Goal: Navigation & Orientation: Find specific page/section

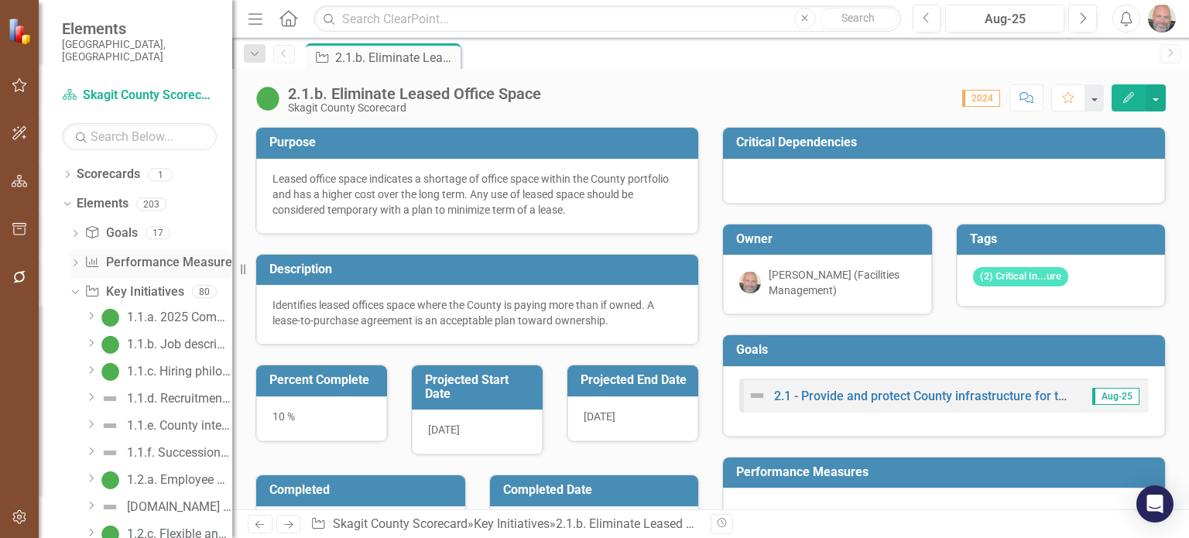
click at [77, 260] on icon "Dropdown" at bounding box center [75, 264] width 11 height 9
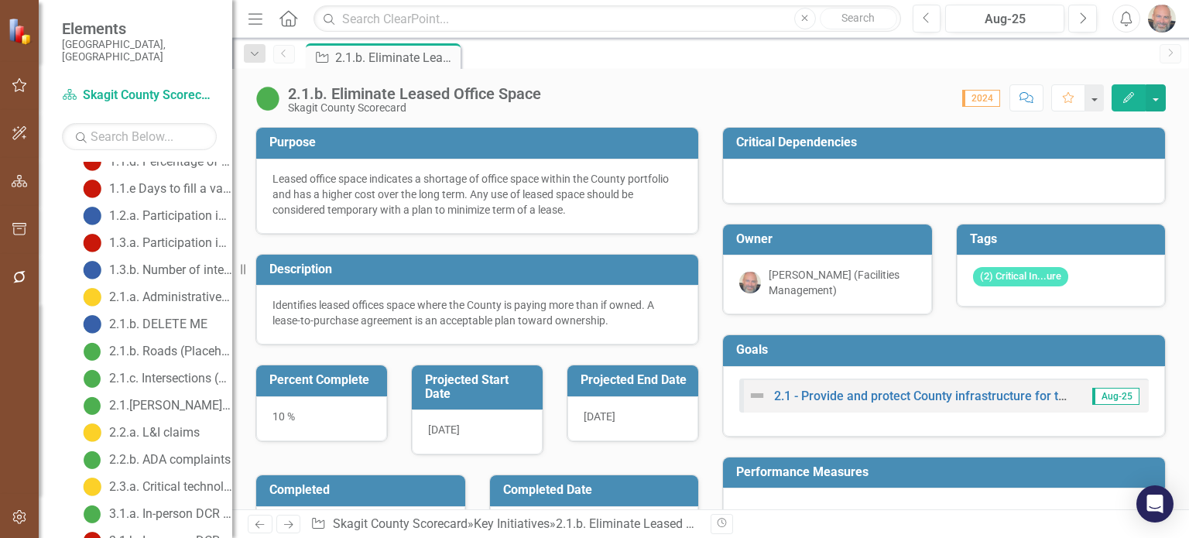
scroll to position [232, 0]
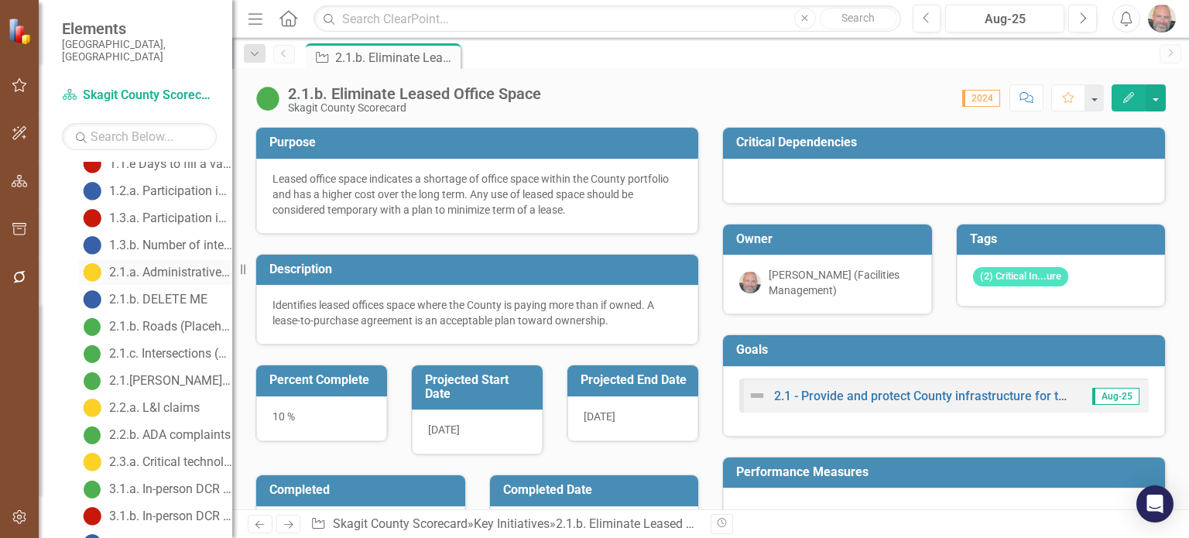
click at [173, 266] on div "2.1.a. Administrative office space" at bounding box center [170, 273] width 123 height 14
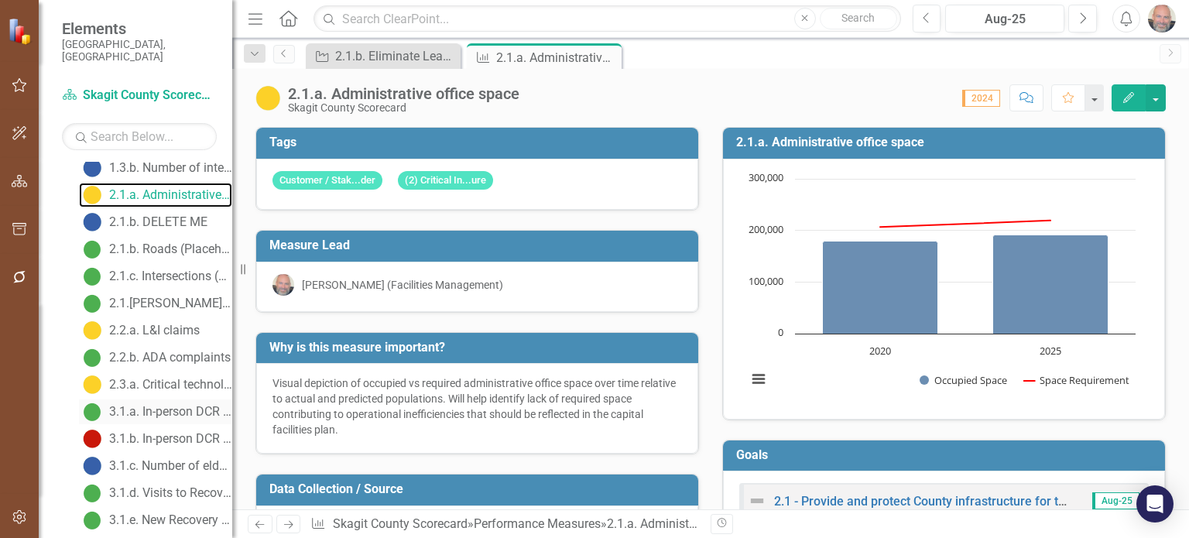
scroll to position [232, 0]
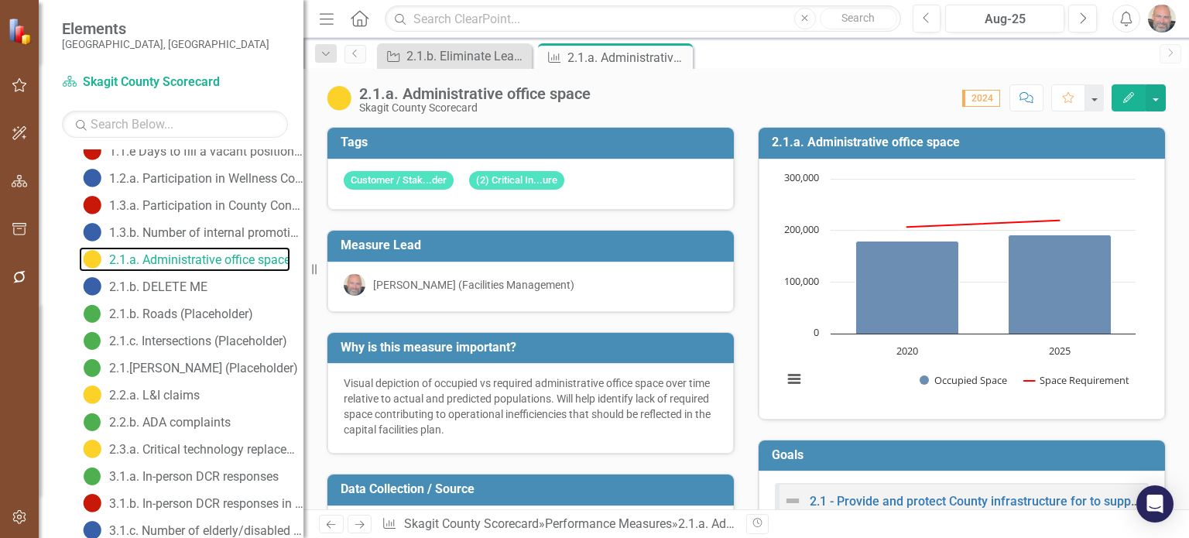
drag, startPoint x: 234, startPoint y: 264, endPoint x: 304, endPoint y: 269, distance: 69.9
click at [304, 269] on div "Resize" at bounding box center [310, 269] width 12 height 538
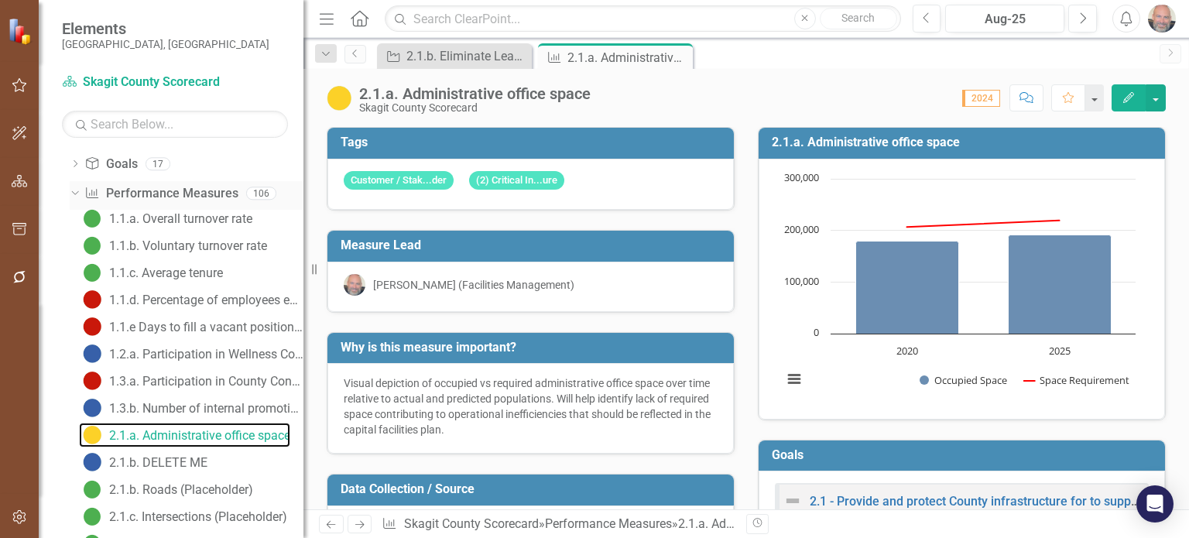
scroll to position [0, 0]
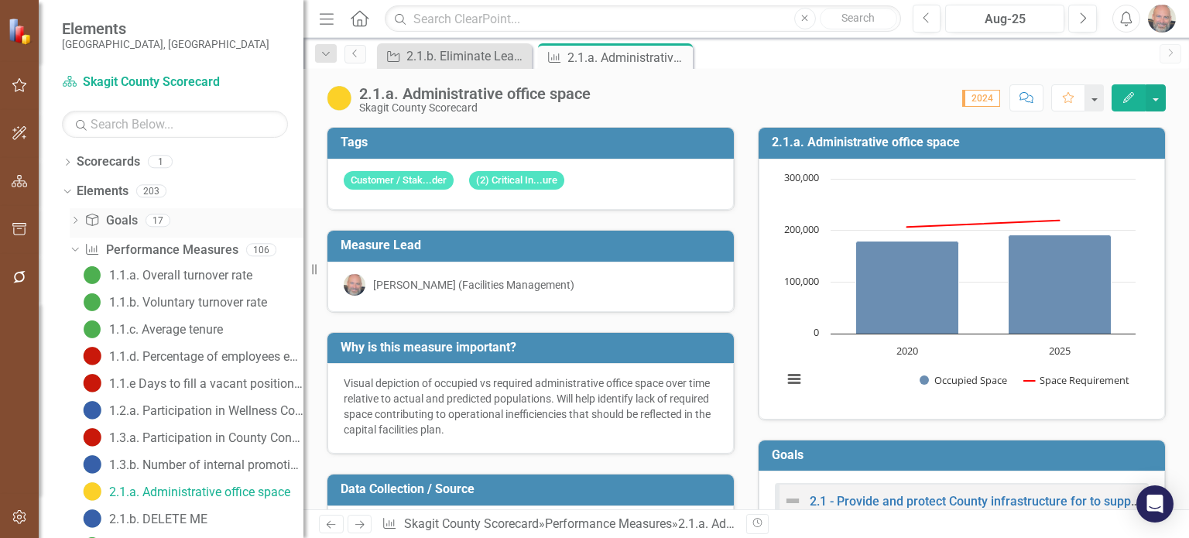
click at [73, 219] on icon "Dropdown" at bounding box center [75, 222] width 11 height 9
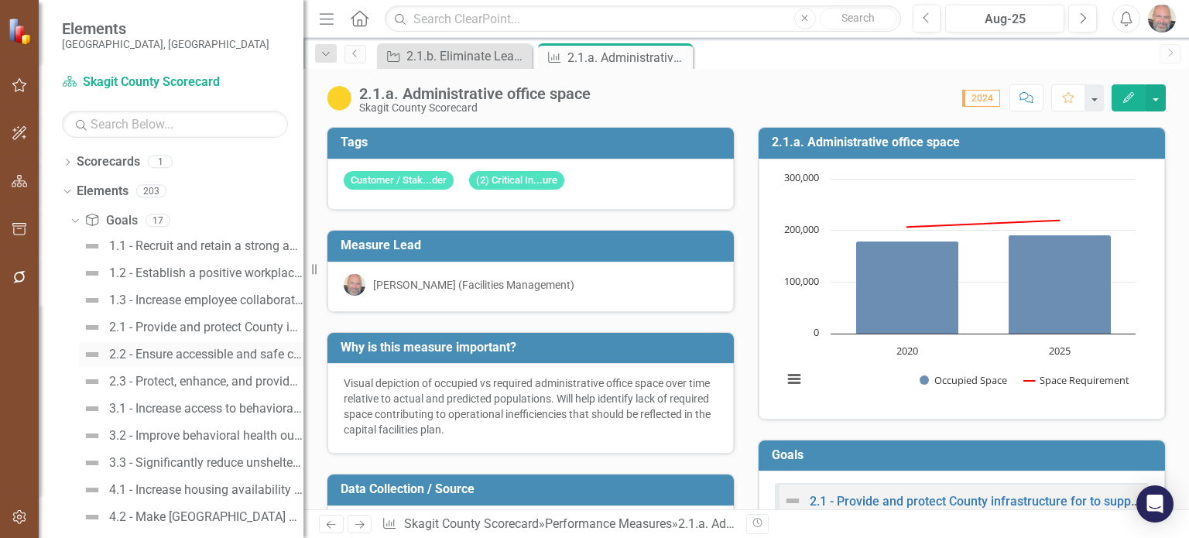
scroll to position [155, 0]
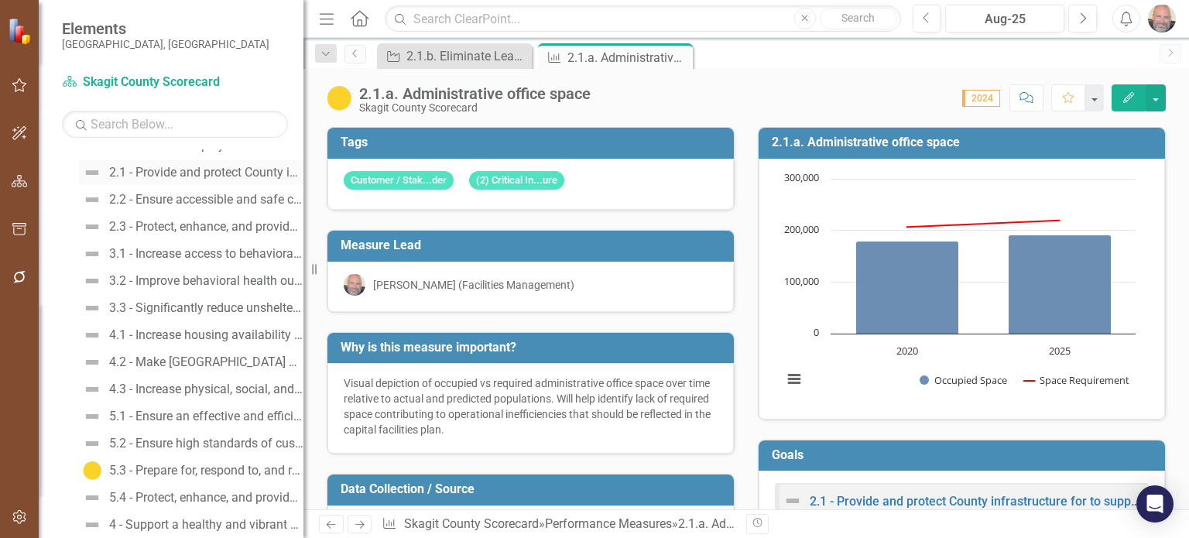
click at [166, 174] on div "2.1 - Provide and protect County infrastructure for to support resiliency, sust…" at bounding box center [206, 173] width 194 height 14
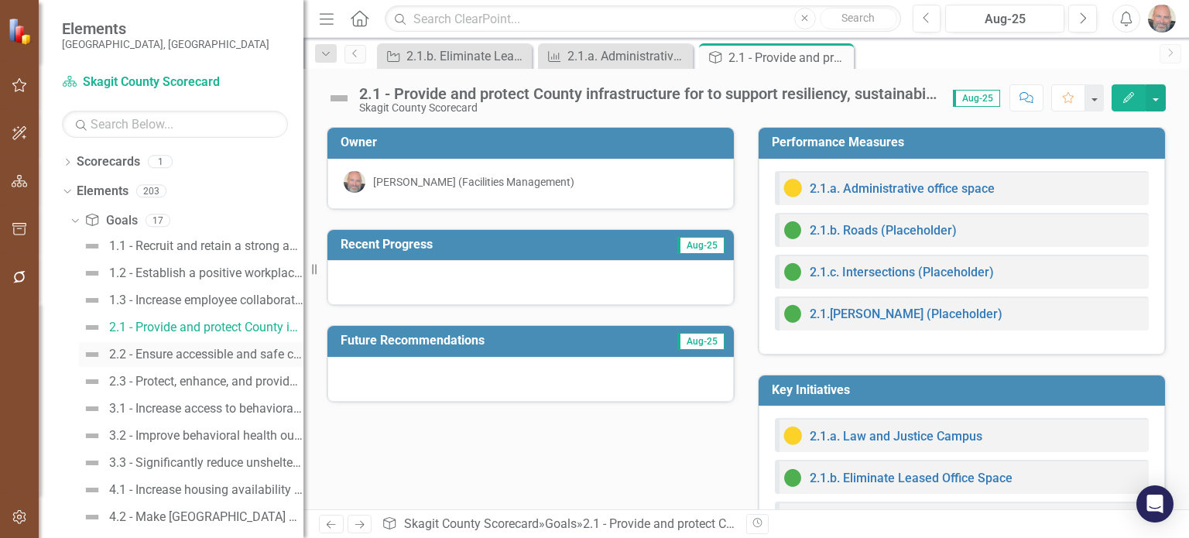
click at [188, 353] on div "2.2 - Ensure accessible and safe county facilities." at bounding box center [206, 355] width 194 height 14
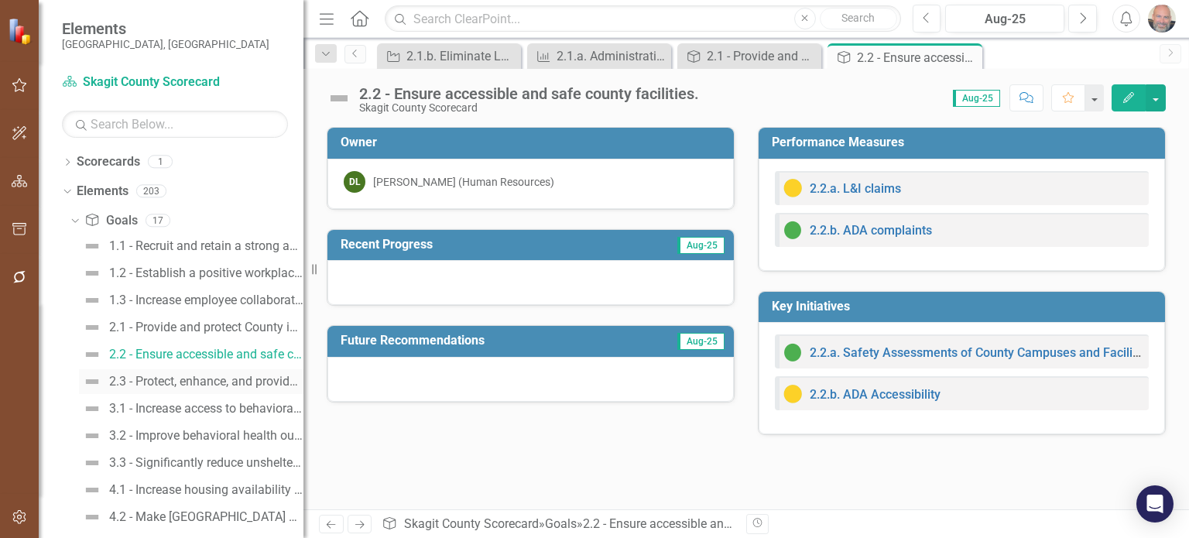
click at [199, 379] on div "2.3 - Protect, enhance, and provide stewardship of our information technology a…" at bounding box center [206, 382] width 194 height 14
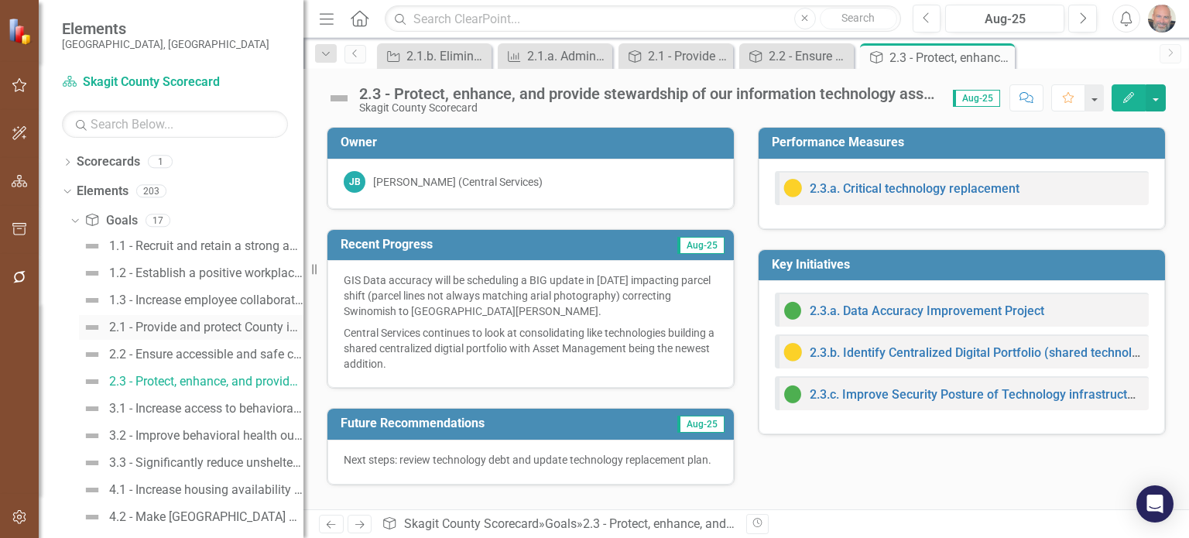
click at [181, 328] on div "2.1 - Provide and protect County infrastructure for to support resiliency, sust…" at bounding box center [206, 328] width 194 height 14
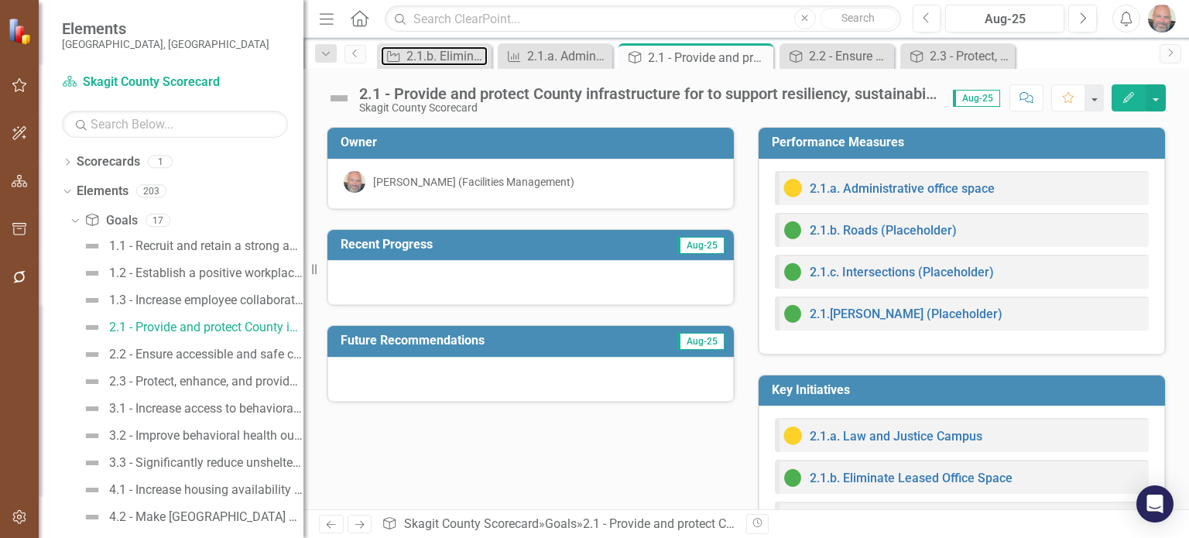
drag, startPoint x: 439, startPoint y: 52, endPoint x: 1031, endPoint y: 55, distance: 592.3
click at [1031, 55] on div "Key Initiative 2.1.b. Eliminate Leased Office Space Close Performance Measure 2…" at bounding box center [763, 55] width 778 height 25
click at [74, 219] on icon "Dropdown" at bounding box center [73, 219] width 9 height 11
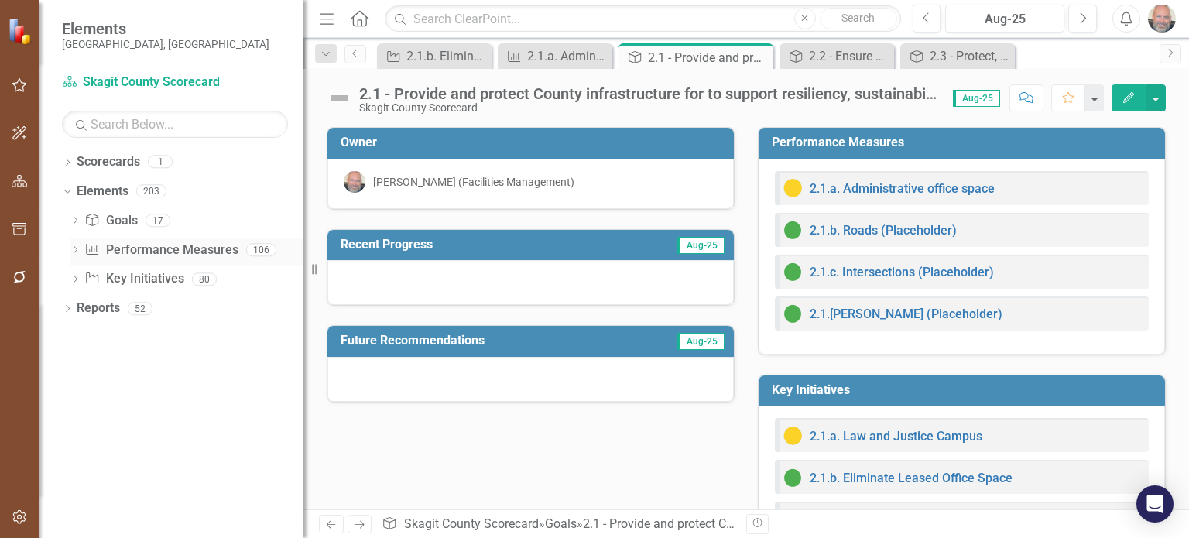
click at [75, 250] on icon "Dropdown" at bounding box center [75, 251] width 11 height 9
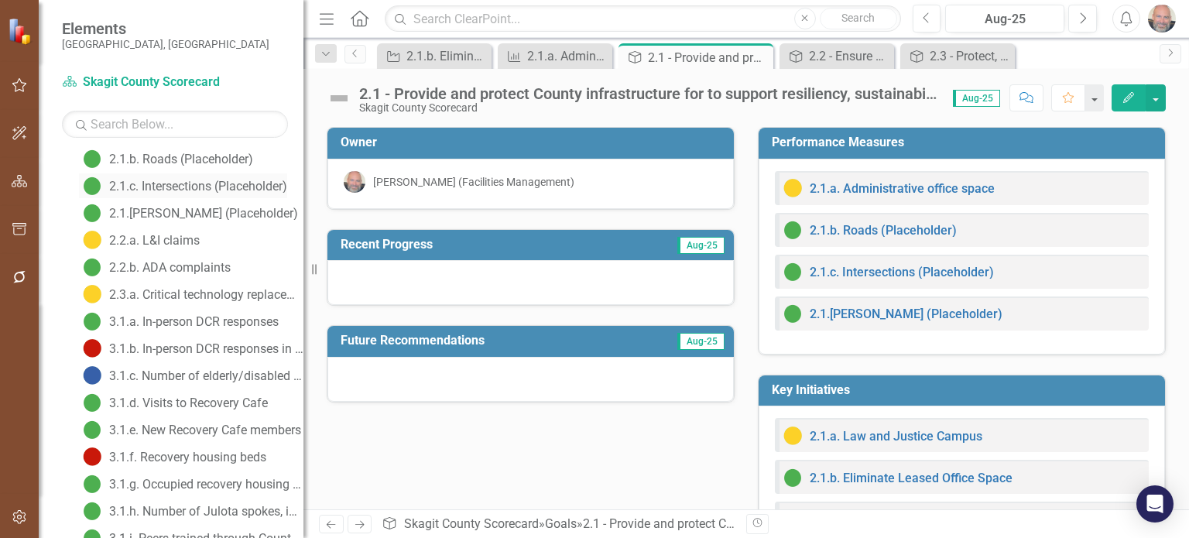
scroll to position [310, 0]
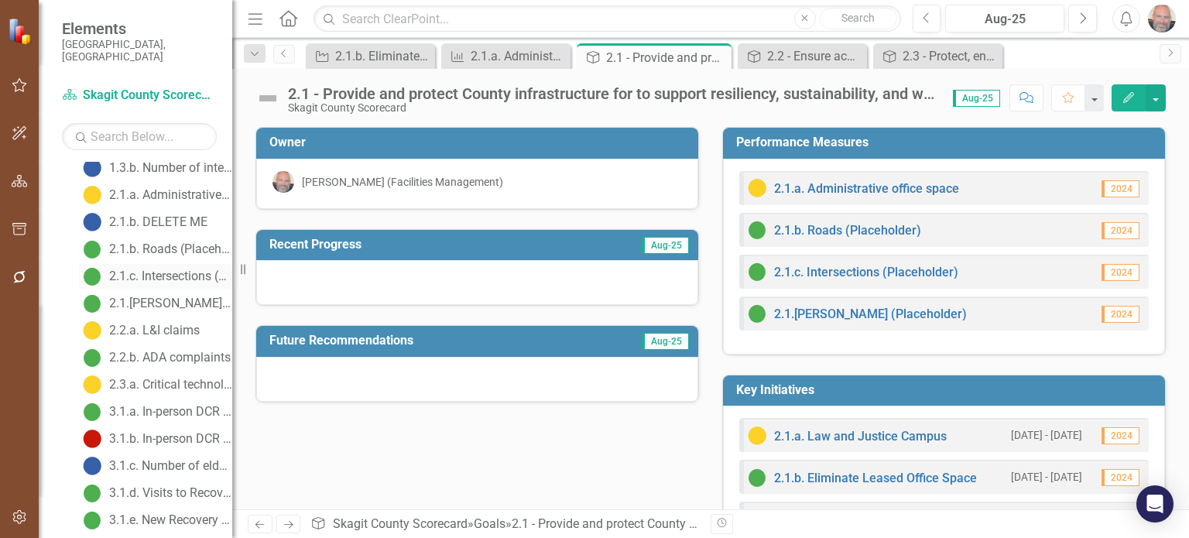
drag, startPoint x: 307, startPoint y: 234, endPoint x: 161, endPoint y: 252, distance: 146.7
click at [161, 252] on div "Elements [GEOGRAPHIC_DATA], [GEOGRAPHIC_DATA] Scorecard Skagit County Scorecard…" at bounding box center [116, 269] width 232 height 538
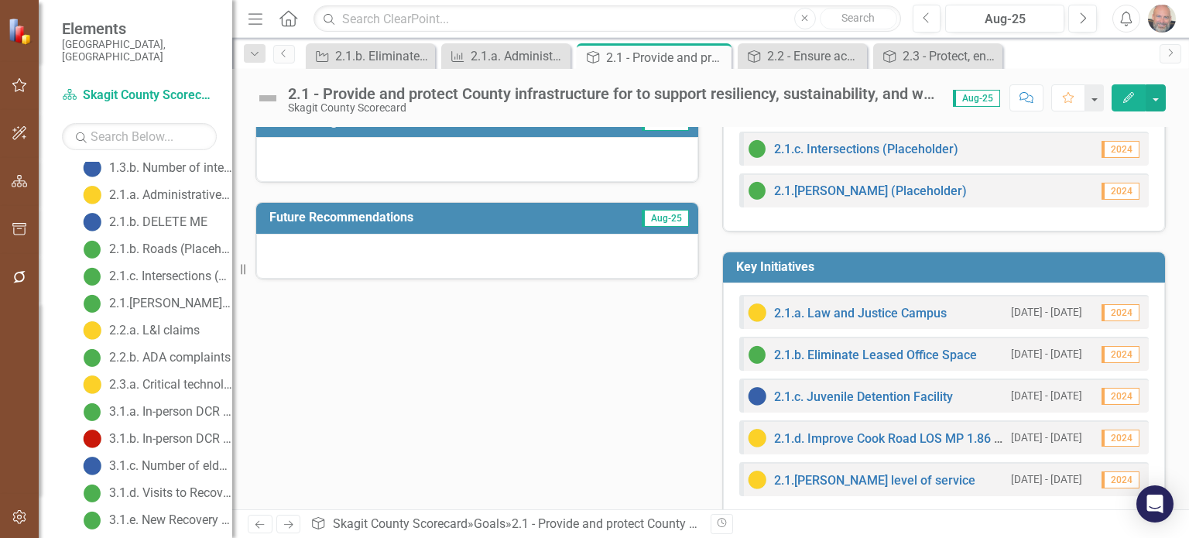
scroll to position [148, 0]
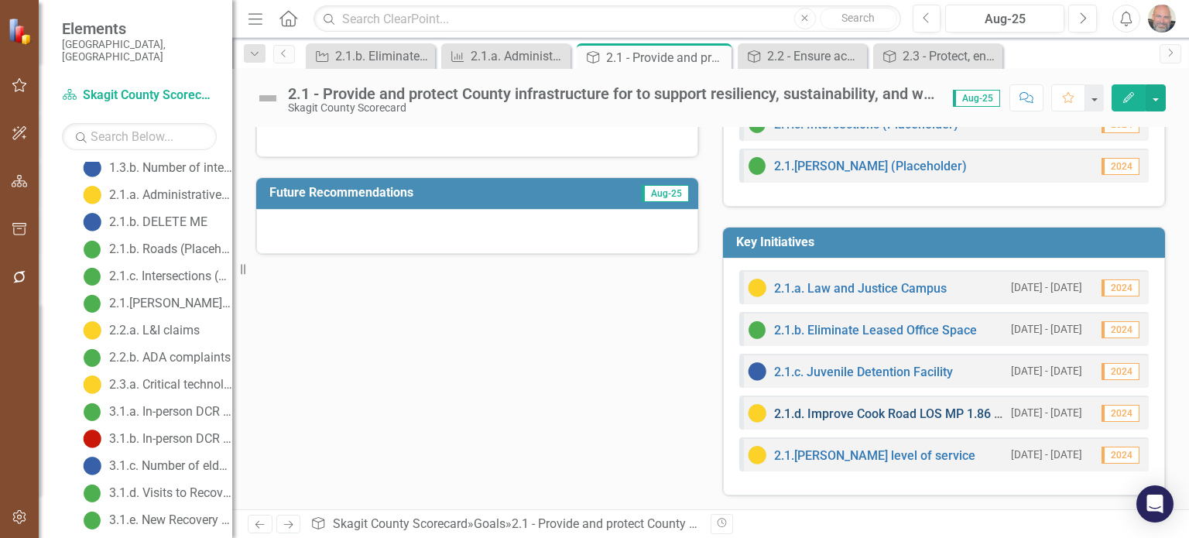
click at [917, 406] on link "2.1.d. Improve Cook Road LOS MP 1.86 - 5.63" at bounding box center [899, 413] width 251 height 15
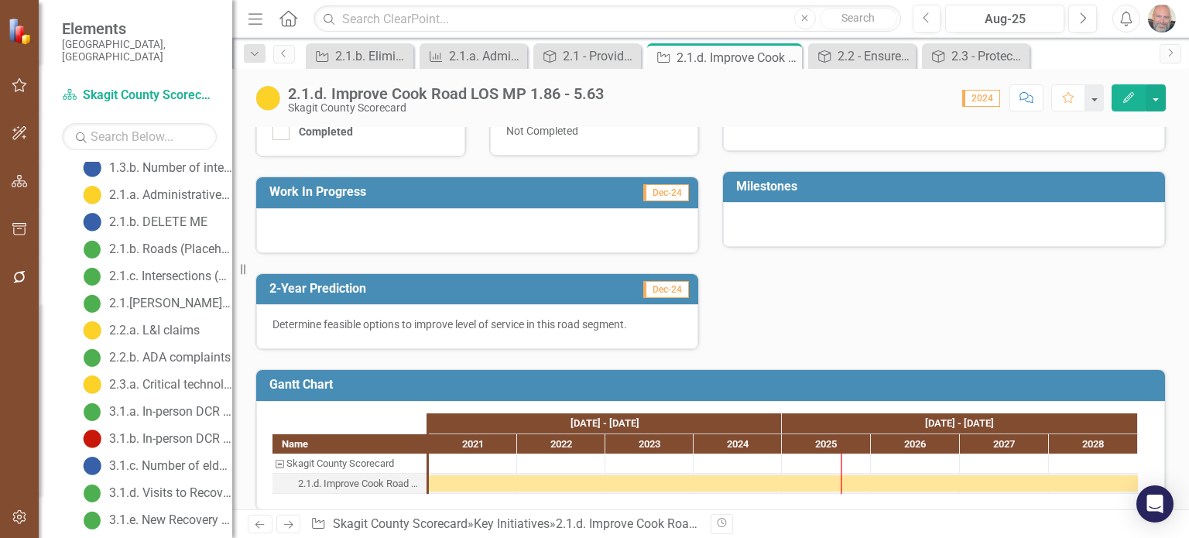
scroll to position [424, 0]
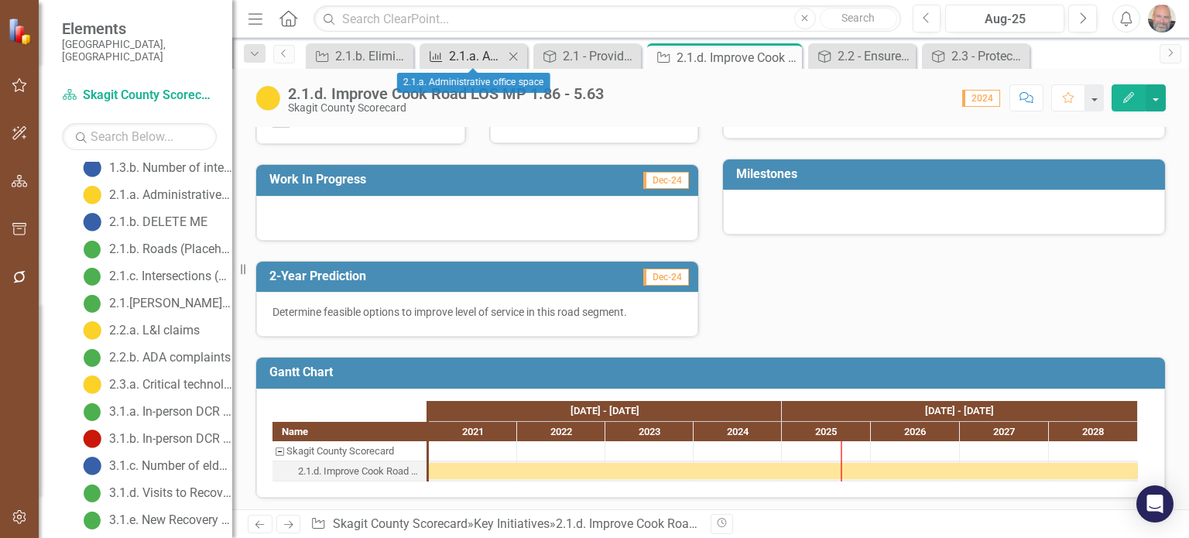
click at [485, 53] on div "2.1.a. Administrative office space" at bounding box center [476, 55] width 55 height 19
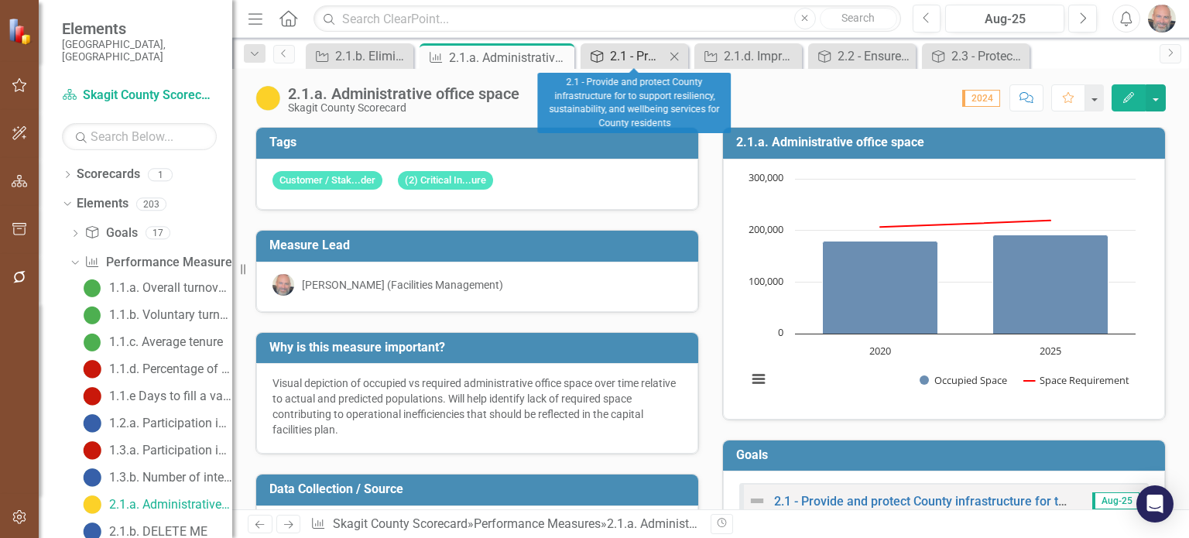
click at [653, 60] on div "2.1 - Provide and protect County infrastructure for to support resiliency, sust…" at bounding box center [637, 55] width 55 height 19
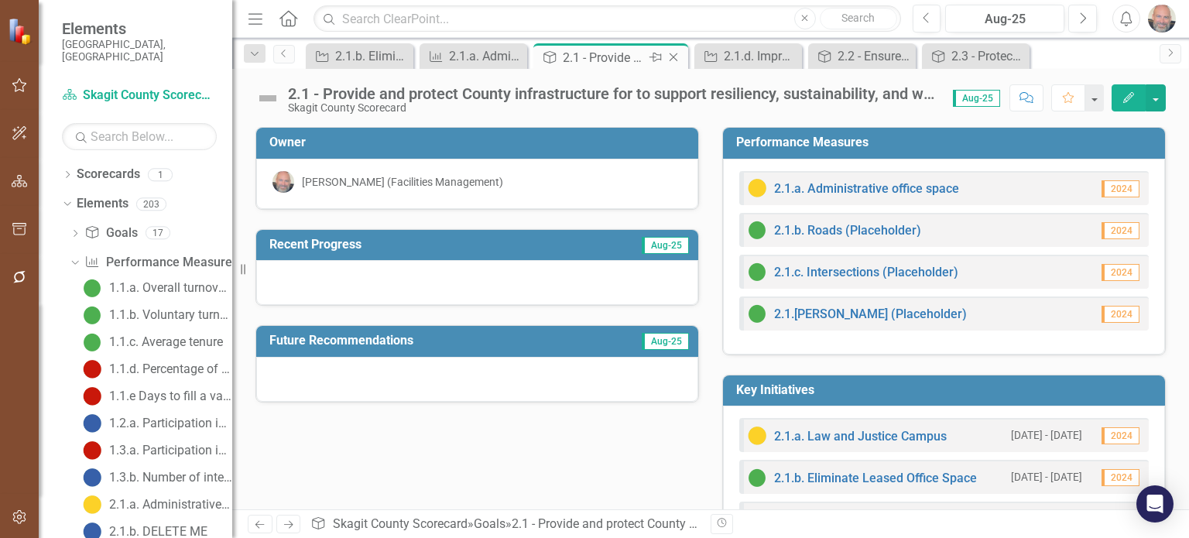
click at [650, 60] on icon "Pin" at bounding box center [656, 57] width 12 height 15
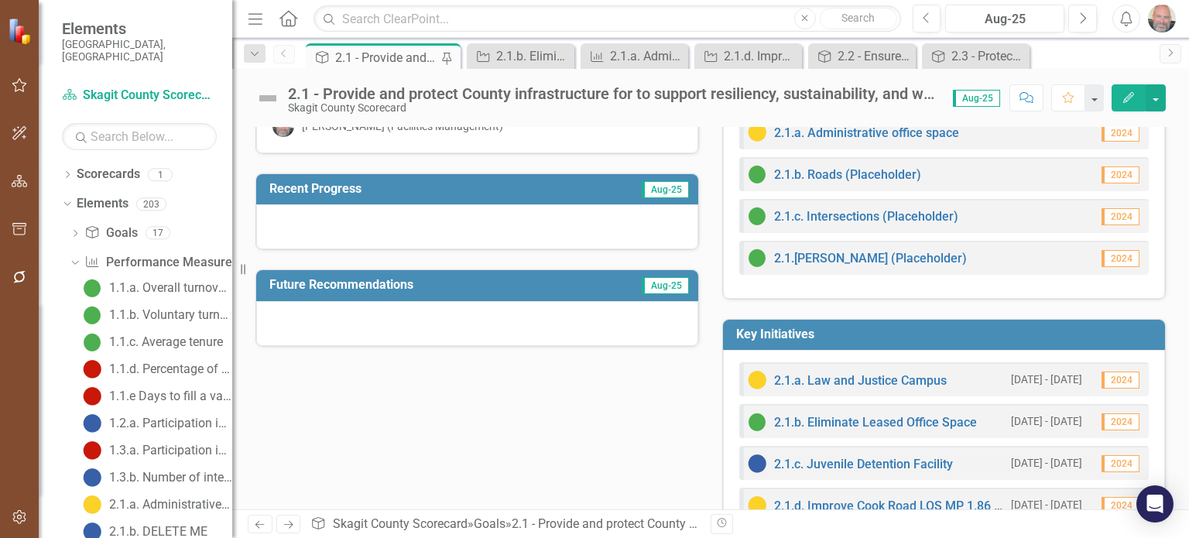
scroll to position [148, 0]
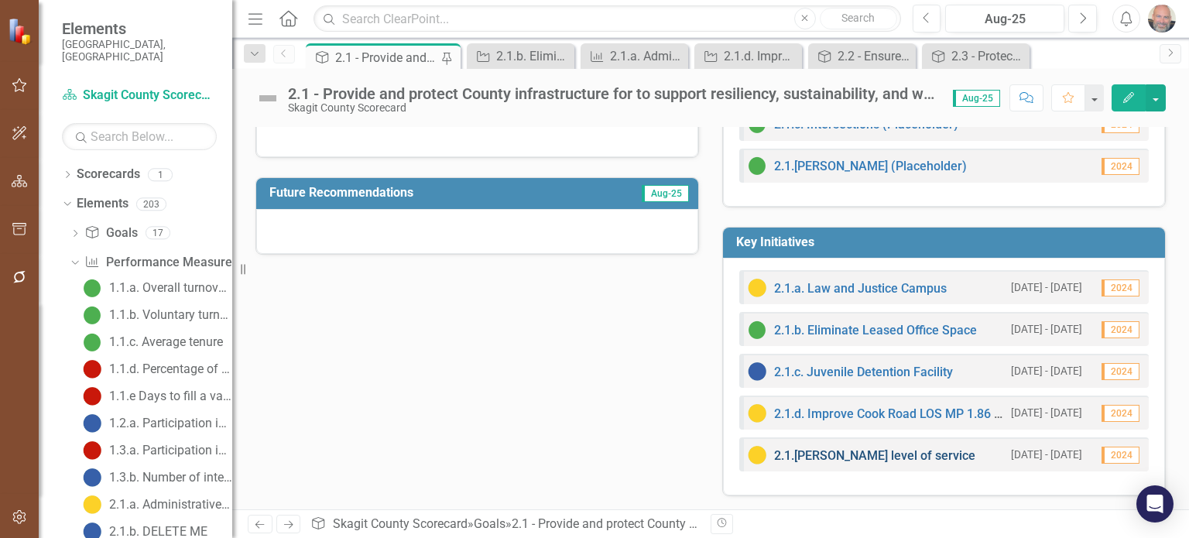
click at [872, 454] on link "2.1.[PERSON_NAME] level of service" at bounding box center [874, 455] width 201 height 15
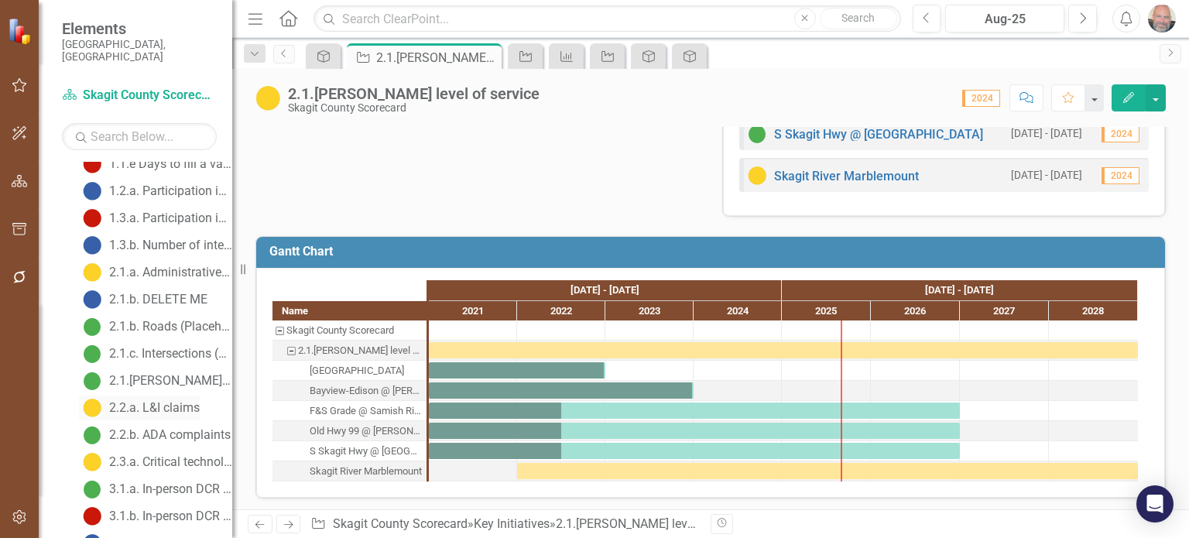
scroll to position [310, 0]
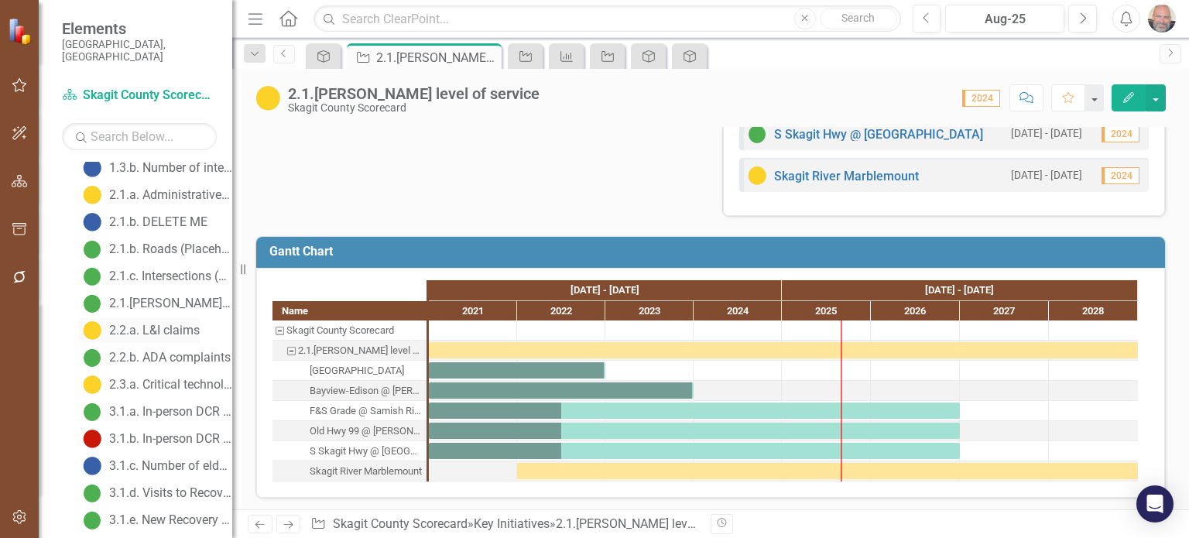
click at [161, 324] on div "2.2.a. L&I claims" at bounding box center [154, 331] width 91 height 14
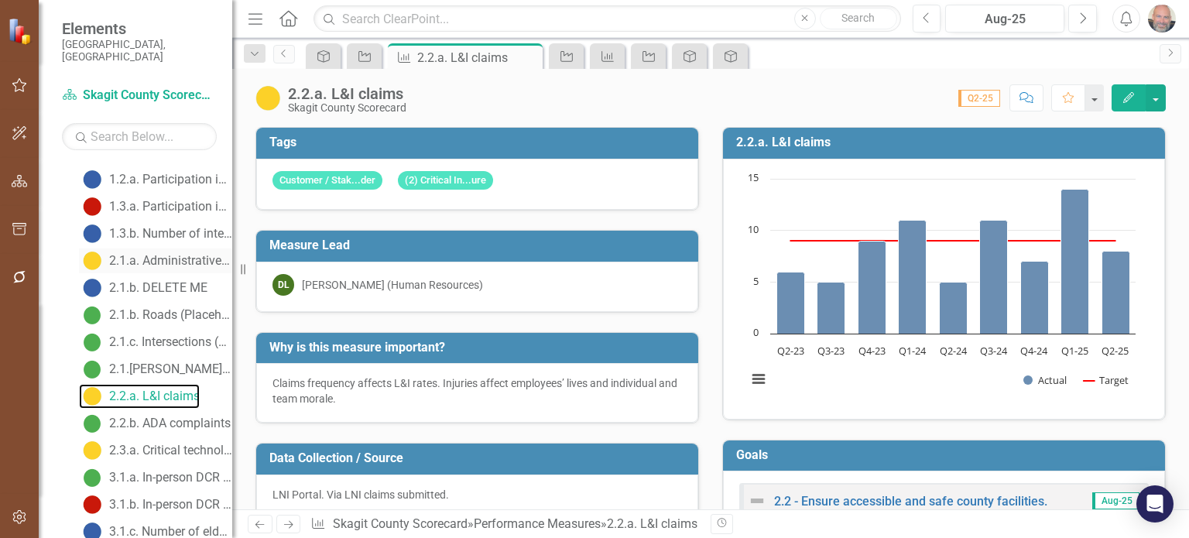
scroll to position [256, 0]
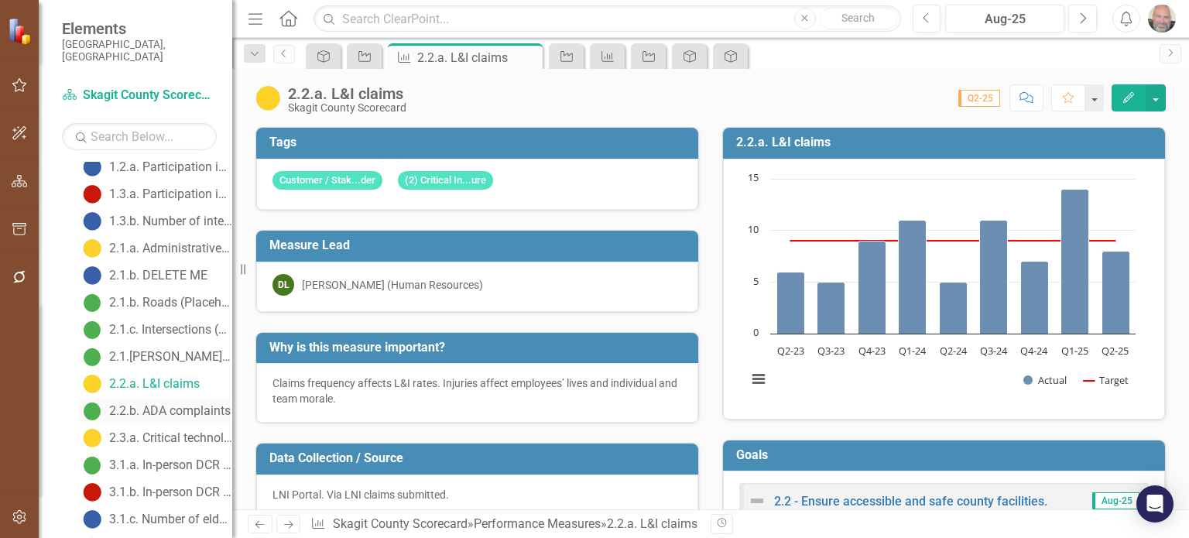
click at [172, 404] on div "2.2.b. ADA complaints" at bounding box center [170, 411] width 122 height 14
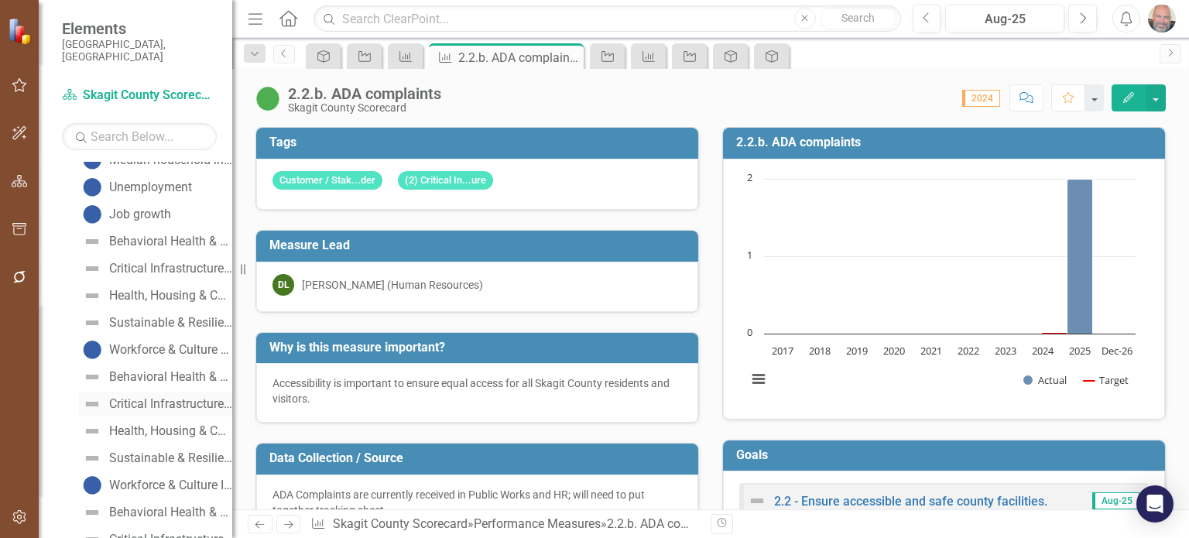
scroll to position [2659, 0]
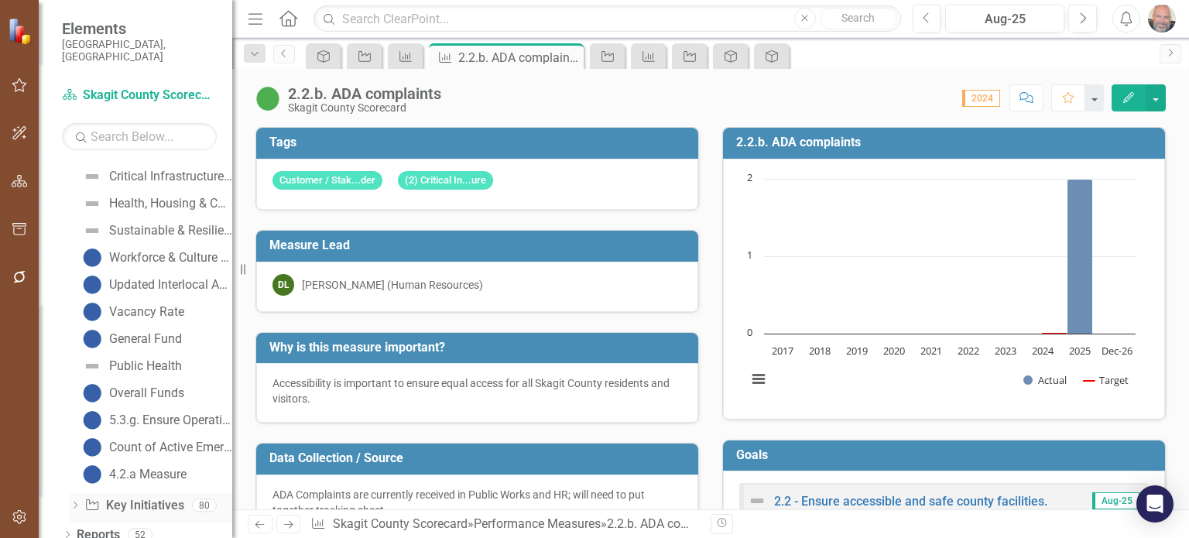
click at [75, 502] on icon "Dropdown" at bounding box center [75, 506] width 11 height 9
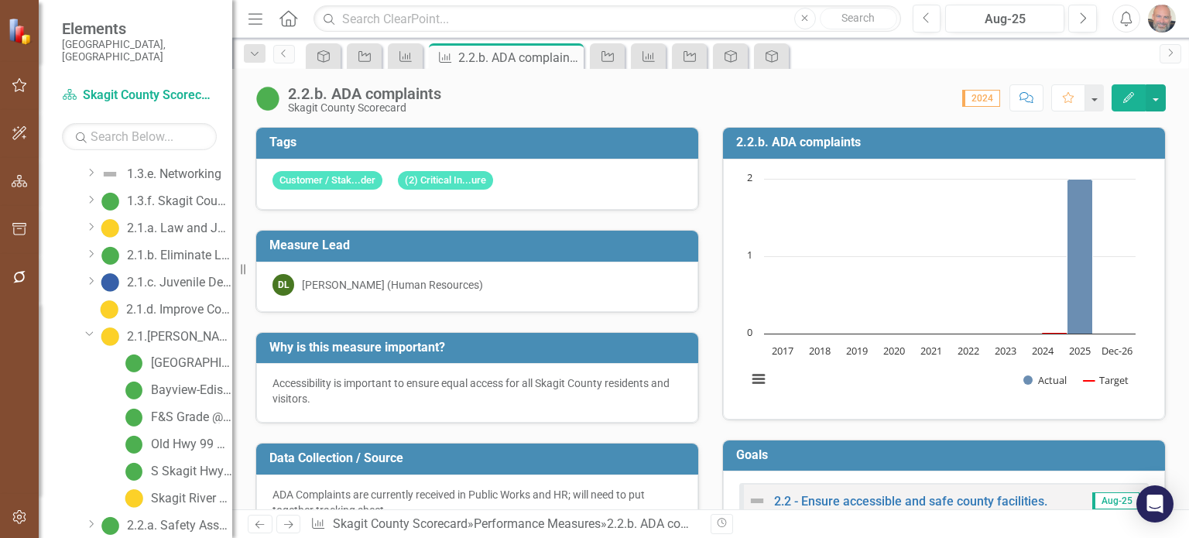
scroll to position [490, 0]
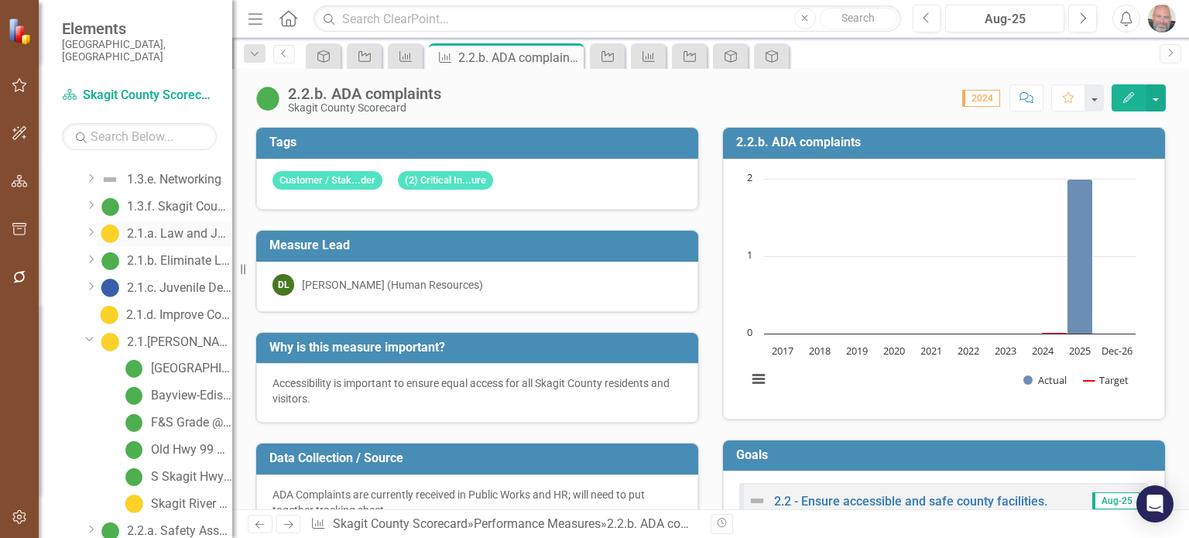
click at [175, 227] on div "2.1.a. Law and Justice Campus" at bounding box center [179, 234] width 105 height 14
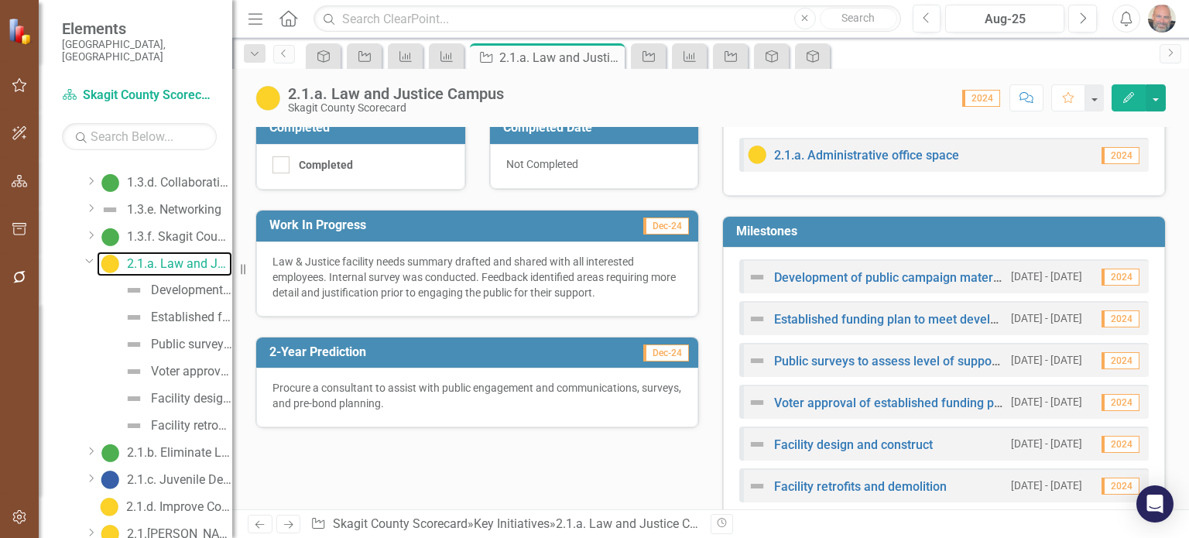
scroll to position [494, 0]
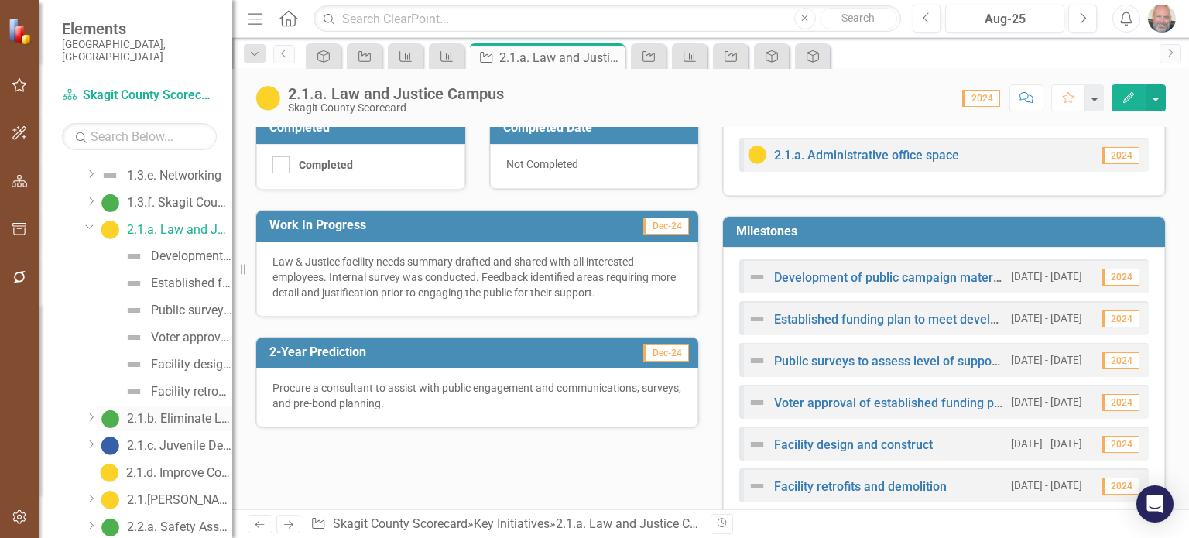
click at [177, 412] on div "2.1.b. Eliminate Leased Office Space" at bounding box center [179, 419] width 105 height 14
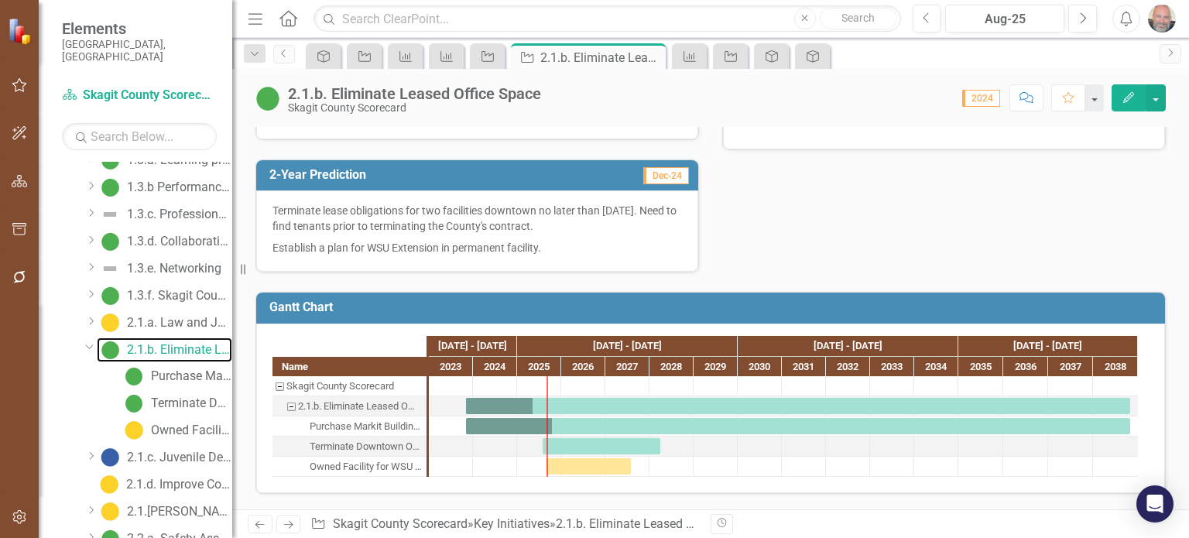
scroll to position [444, 0]
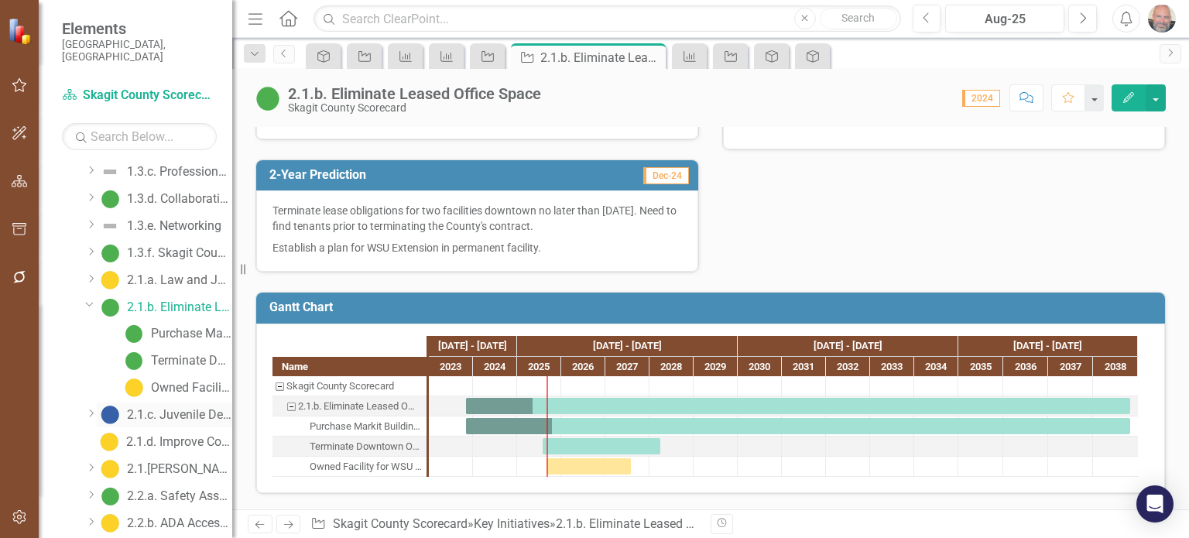
click at [169, 408] on div "2.1.c. Juvenile Detention Facility" at bounding box center [179, 415] width 105 height 14
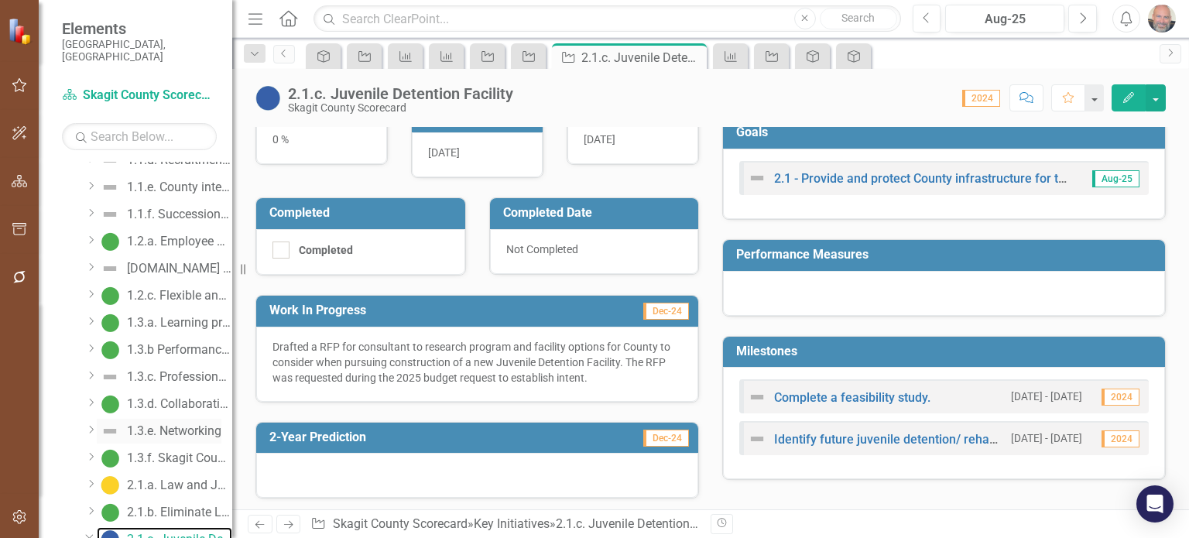
scroll to position [393, 0]
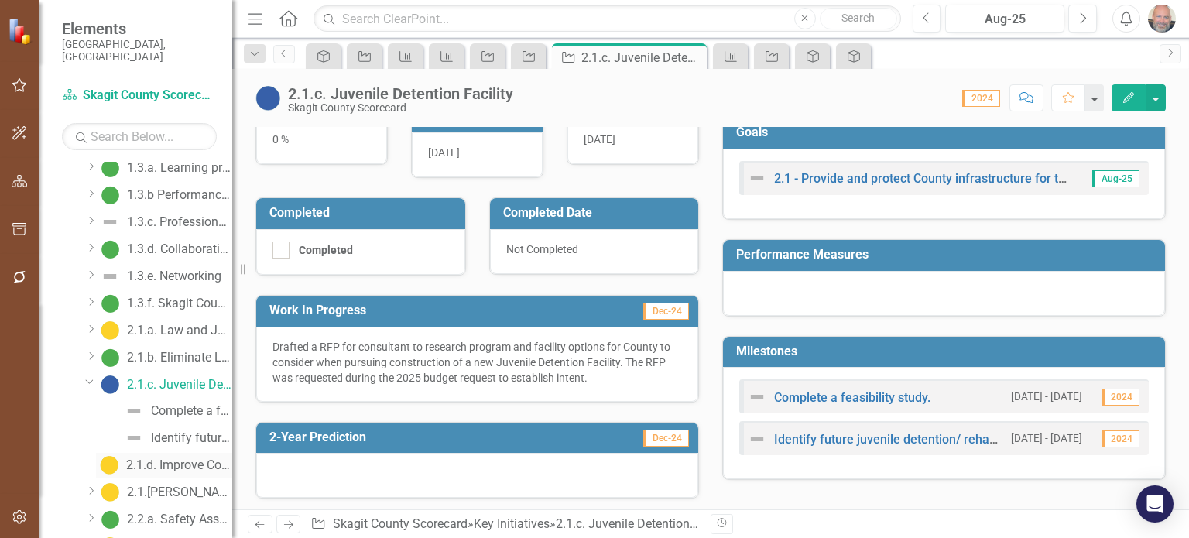
click at [178, 458] on div "2.1.d. Improve Cook Road LOS MP 1.86 - 5.63" at bounding box center [179, 465] width 106 height 14
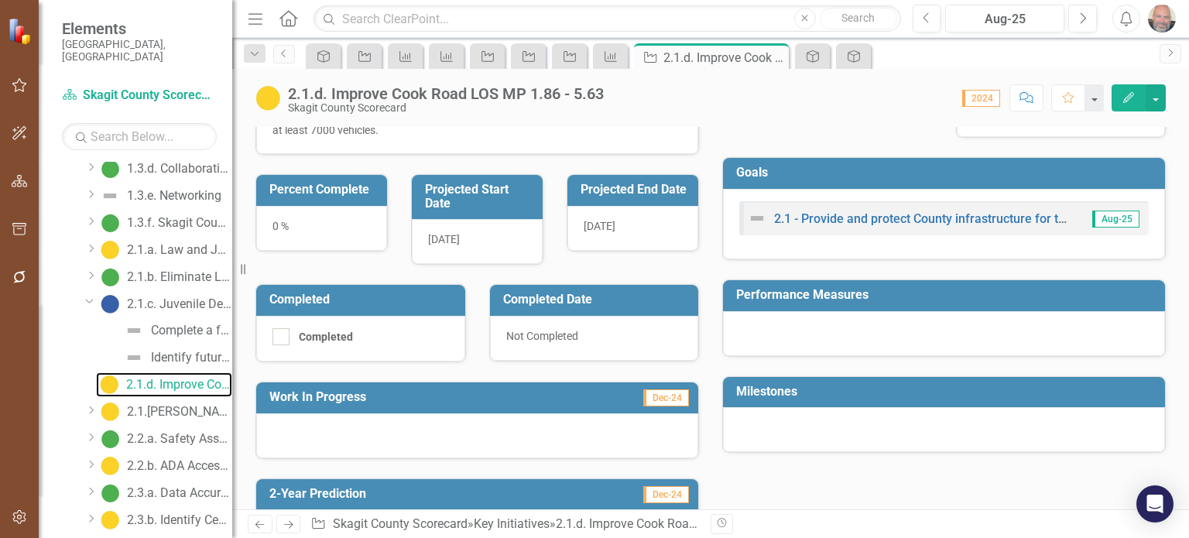
scroll to position [232, 0]
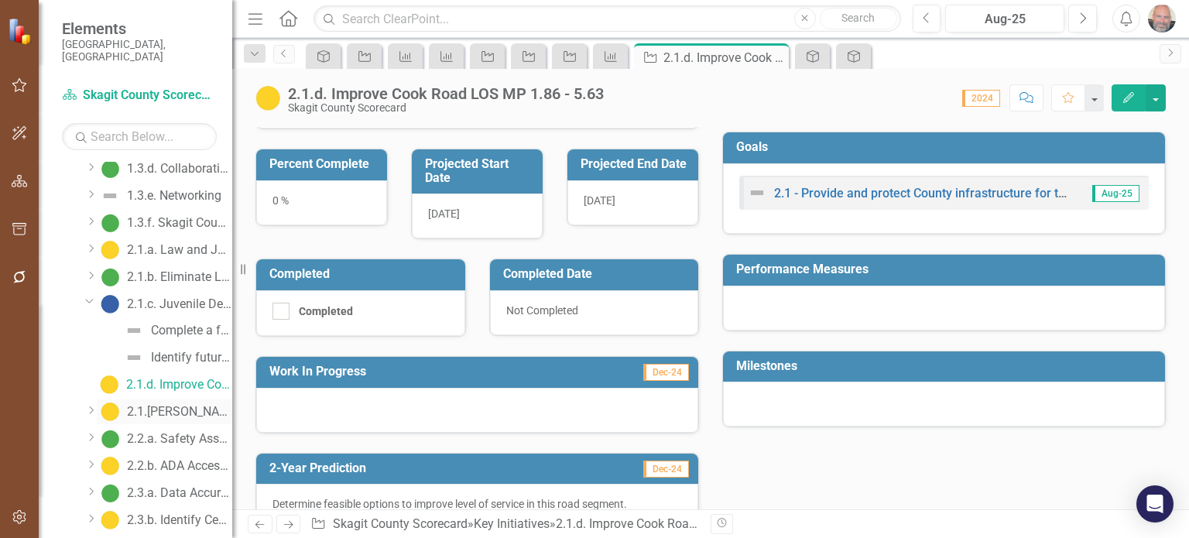
click at [174, 405] on div "2.1.[PERSON_NAME] level of service" at bounding box center [179, 412] width 105 height 14
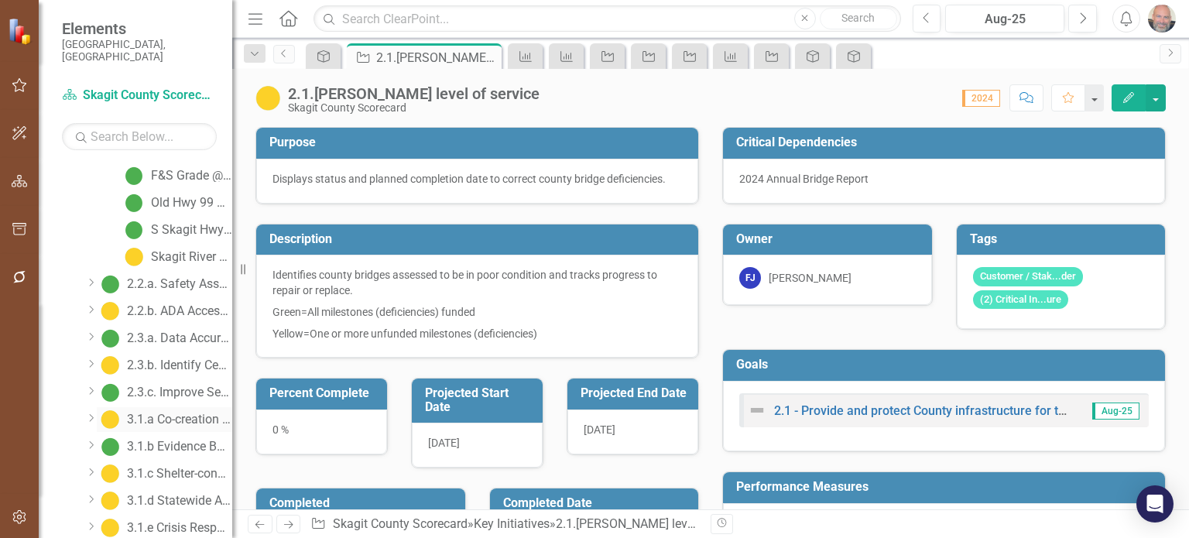
scroll to position [757, 0]
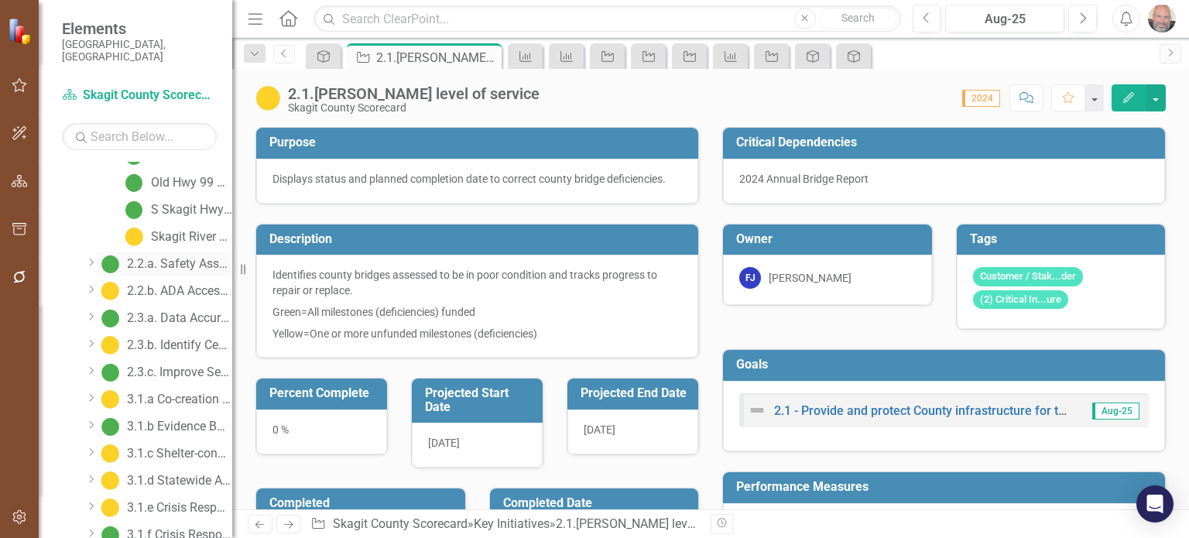
click at [176, 257] on div "2.2.a. Safety Assessments of County Campuses and Facilities" at bounding box center [179, 264] width 105 height 14
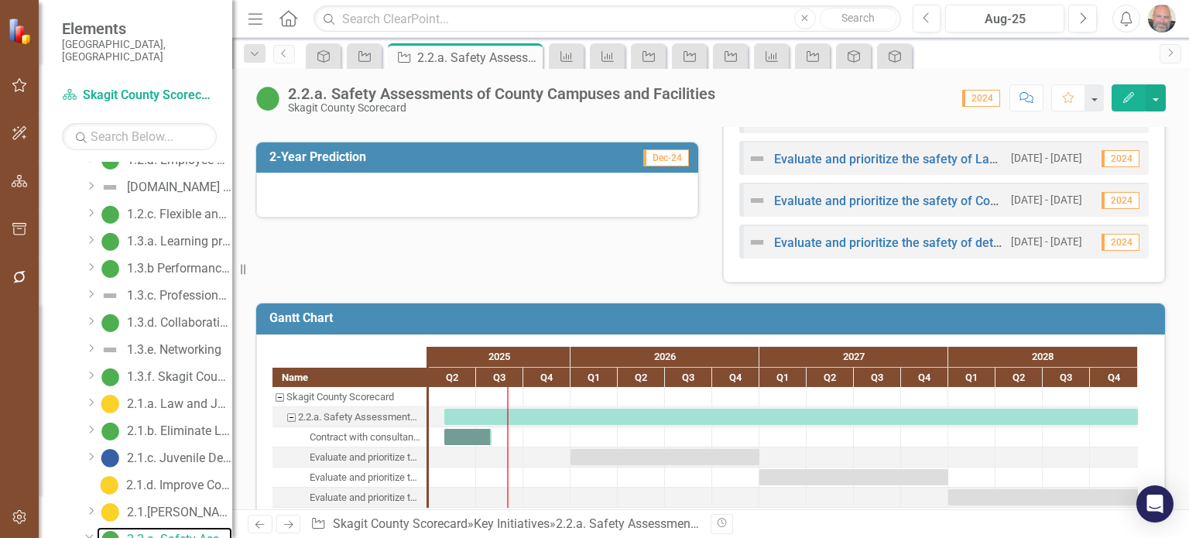
scroll to position [539, 0]
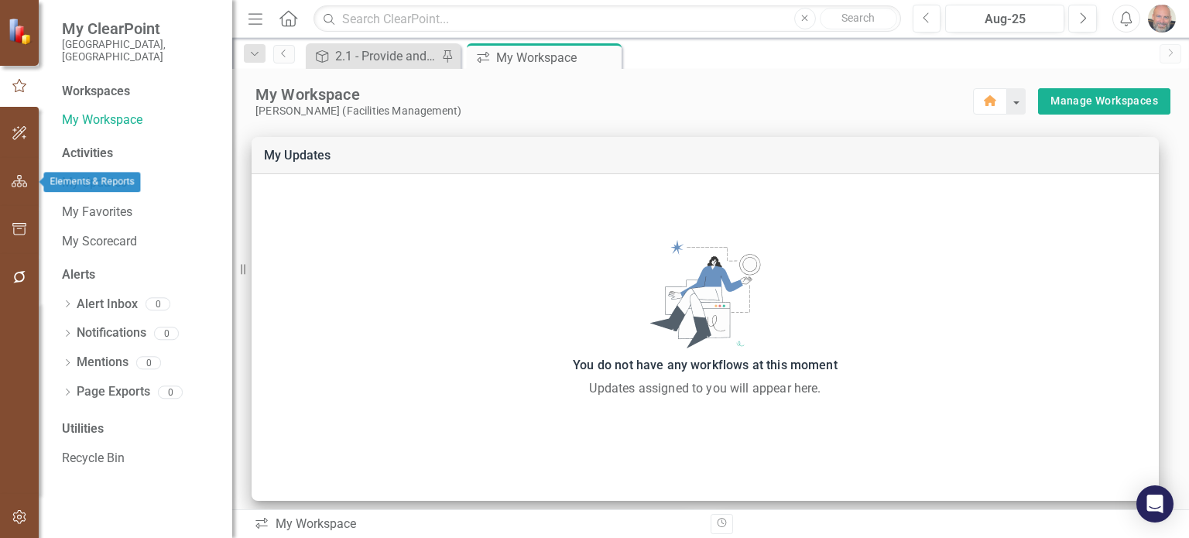
click at [14, 180] on icon "button" at bounding box center [20, 181] width 16 height 12
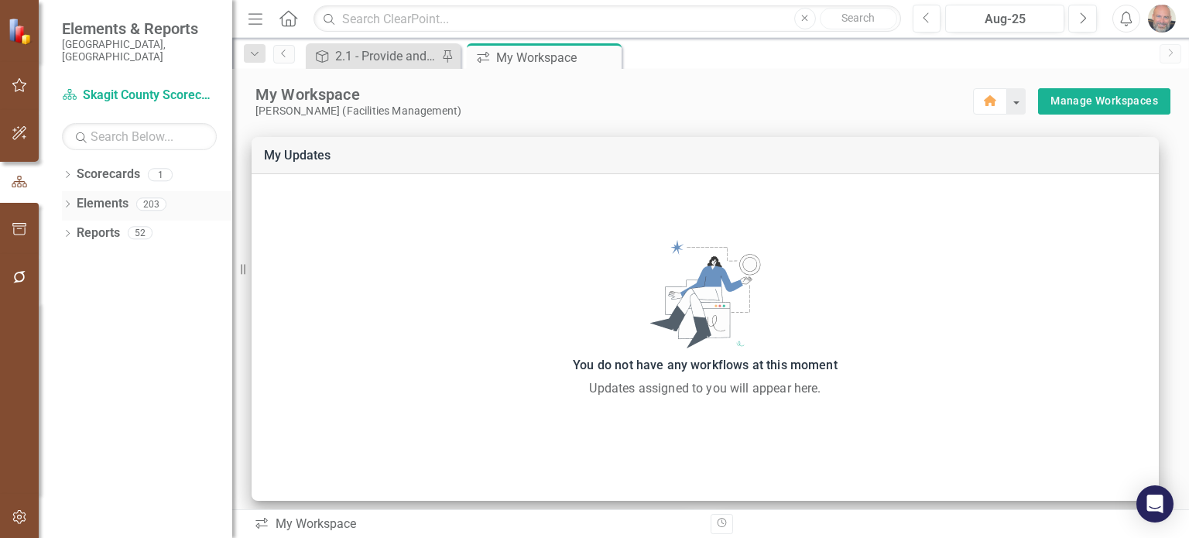
click at [64, 201] on icon "Dropdown" at bounding box center [67, 205] width 11 height 9
click at [74, 260] on icon "Dropdown" at bounding box center [75, 264] width 11 height 9
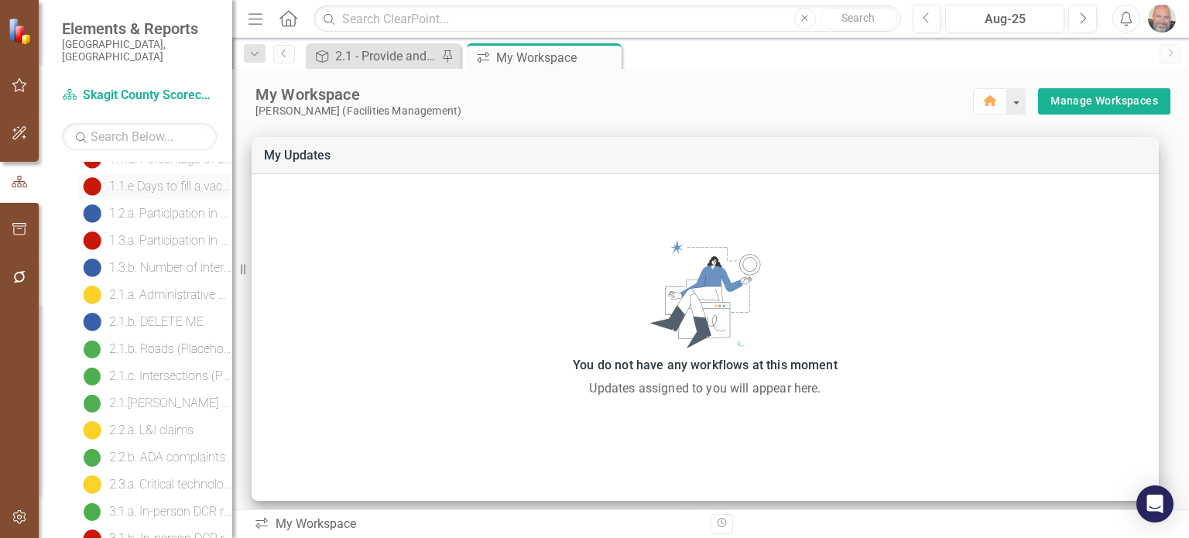
scroll to position [211, 0]
click at [156, 314] on div "2.1.b. DELETE ME" at bounding box center [156, 321] width 94 height 14
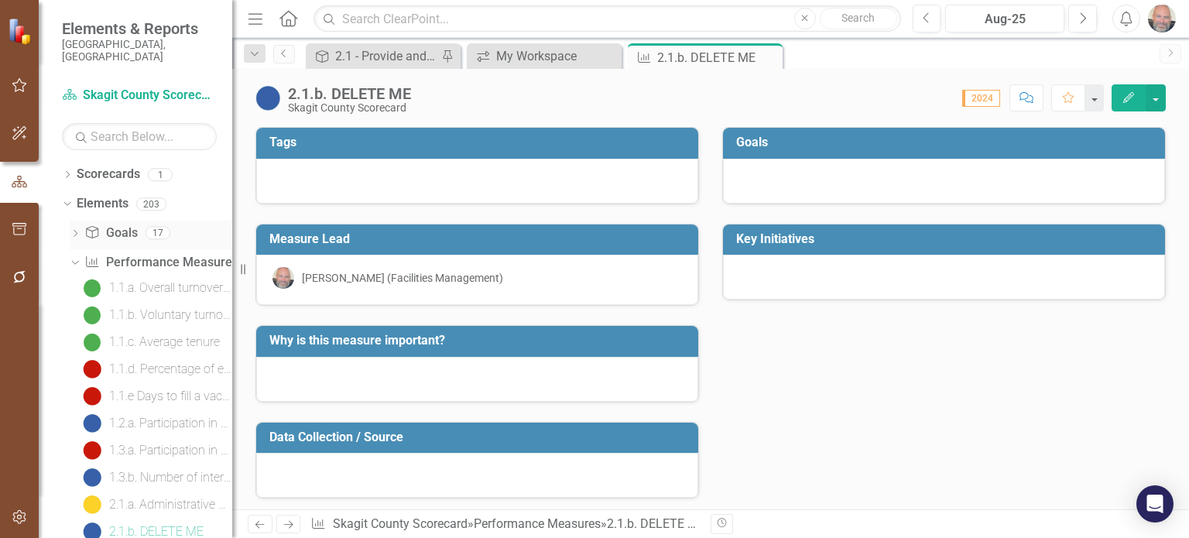
click at [77, 231] on icon "Dropdown" at bounding box center [75, 235] width 11 height 9
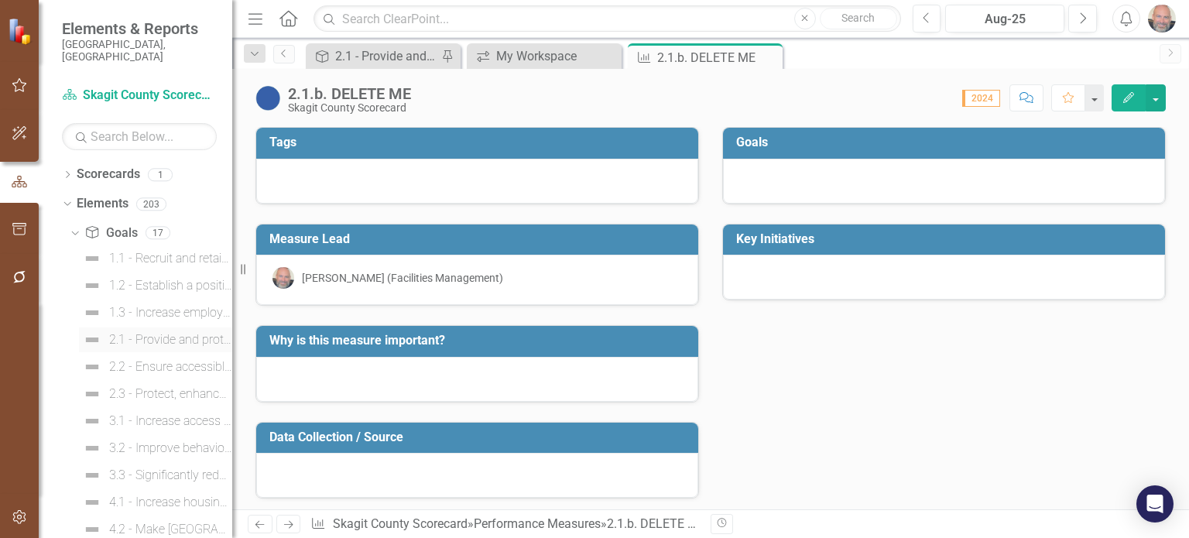
click at [173, 333] on div "2.1 - Provide and protect County infrastructure for to support resiliency, sust…" at bounding box center [170, 340] width 123 height 14
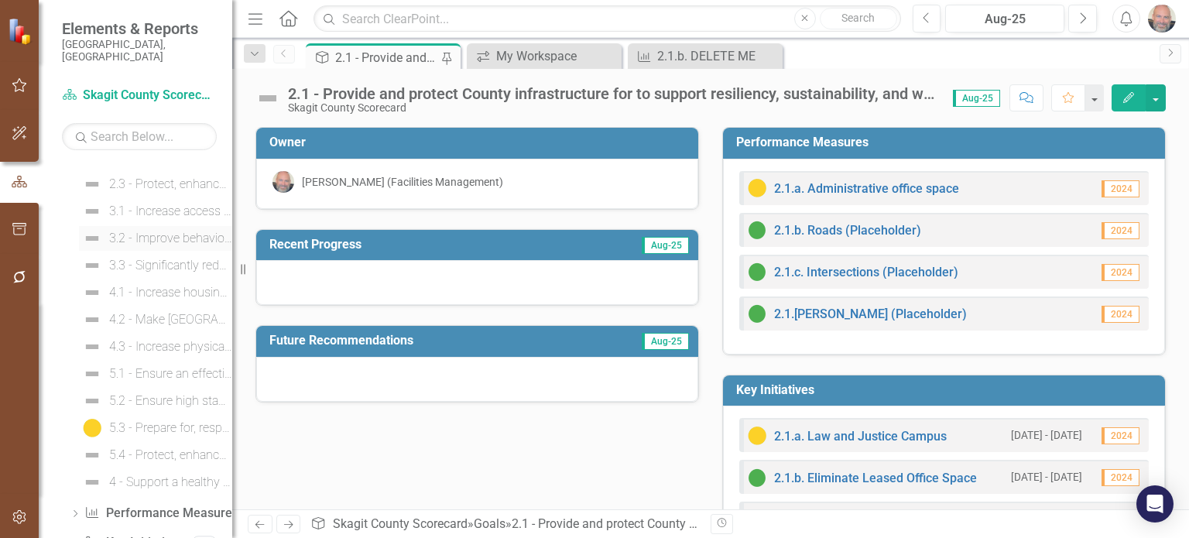
scroll to position [247, 0]
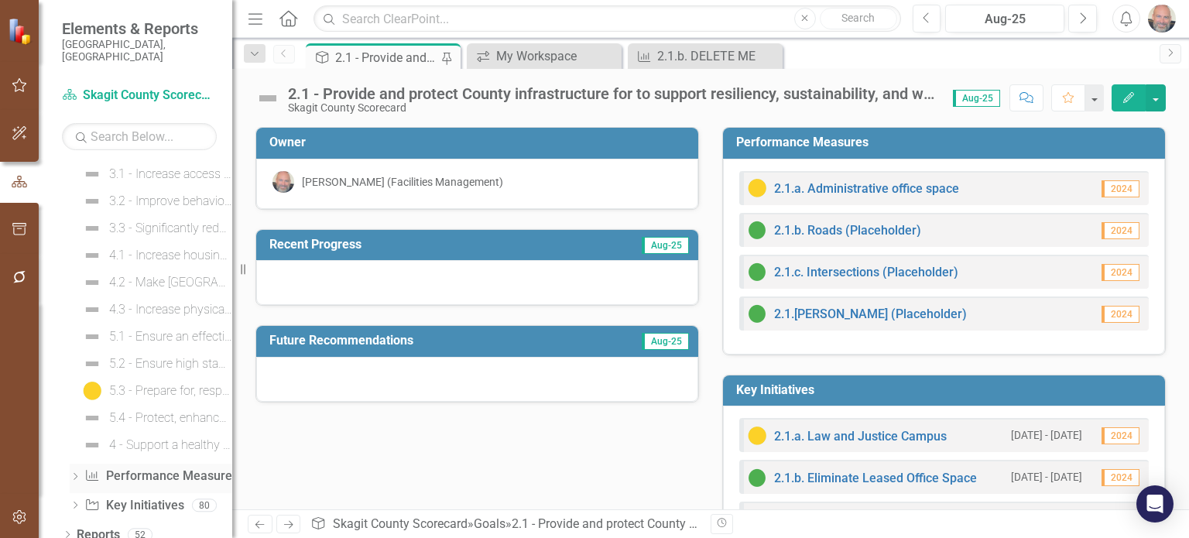
click at [71, 474] on icon "Dropdown" at bounding box center [75, 478] width 11 height 9
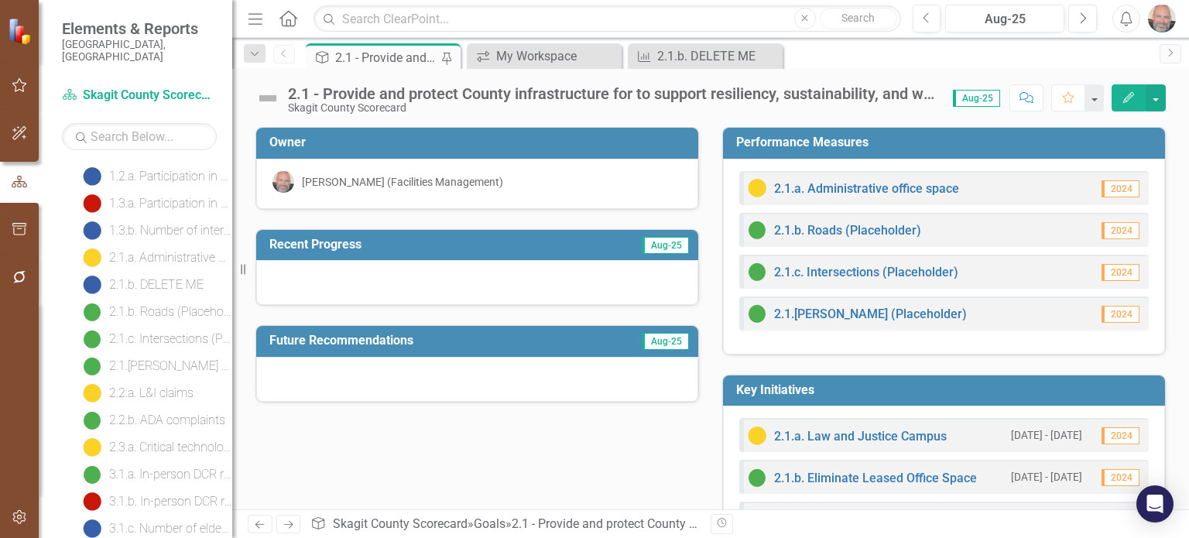
click at [254, 453] on div "Owner Ken Hansen (Facilities Management) Recent Progress Aug-25 Future Recommen…" at bounding box center [711, 376] width 934 height 537
click at [30, 362] on div at bounding box center [19, 398] width 39 height 192
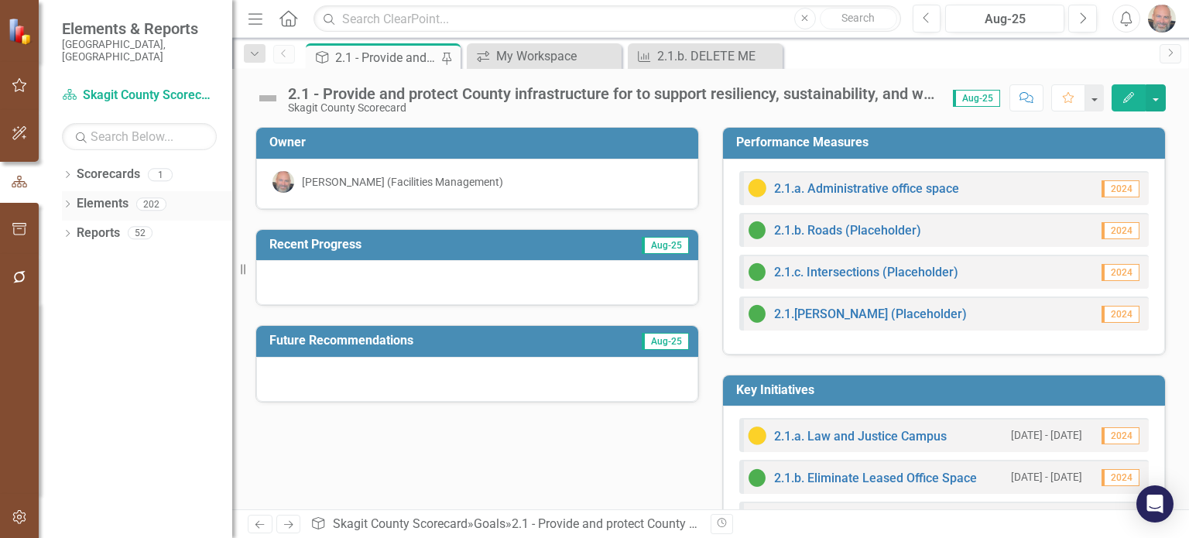
click at [64, 201] on icon "Dropdown" at bounding box center [67, 205] width 11 height 9
click at [75, 260] on icon "Dropdown" at bounding box center [75, 264] width 11 height 9
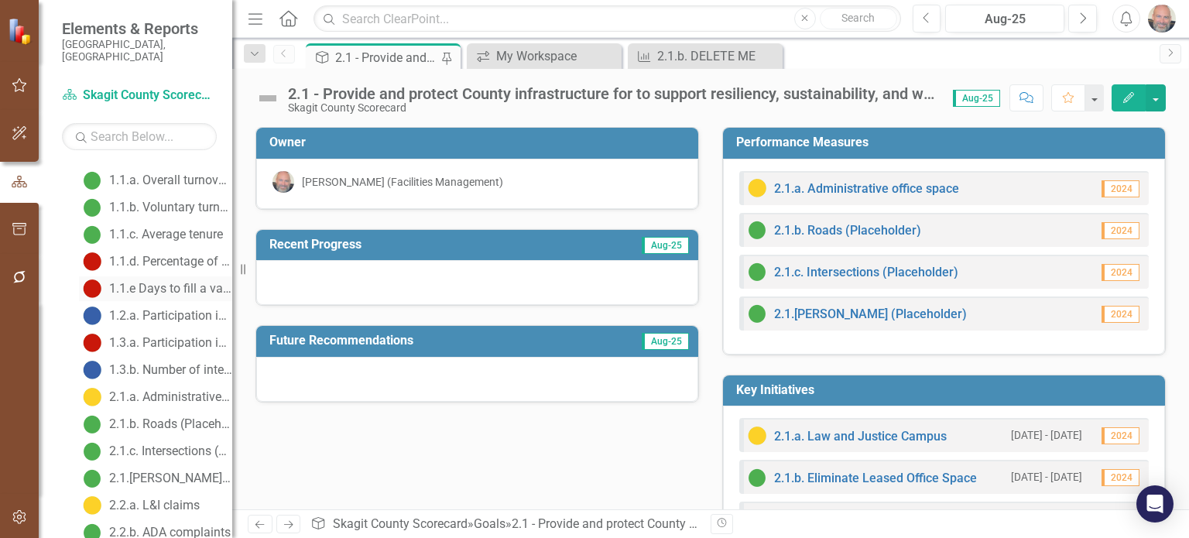
scroll to position [108, 0]
click at [5, 416] on div at bounding box center [19, 398] width 39 height 192
